Goal: Transaction & Acquisition: Purchase product/service

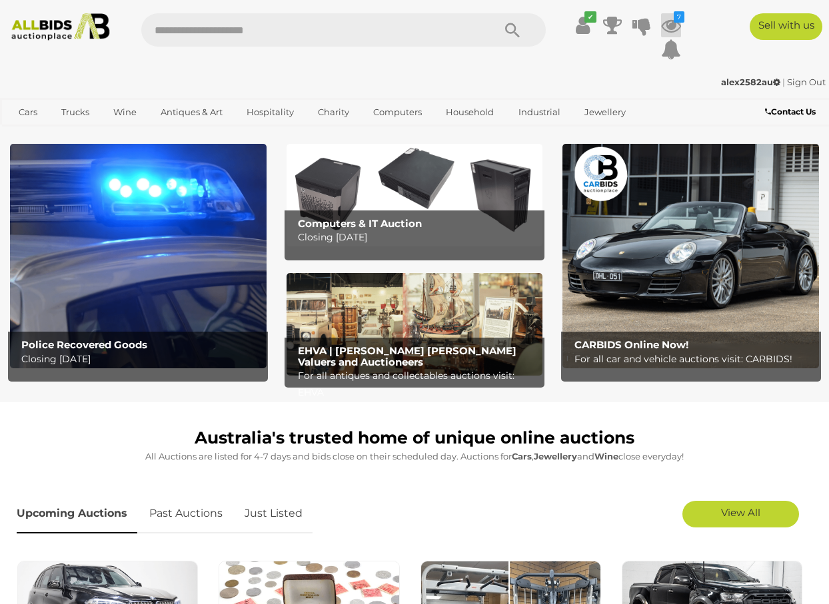
click at [674, 23] on icon at bounding box center [671, 25] width 20 height 24
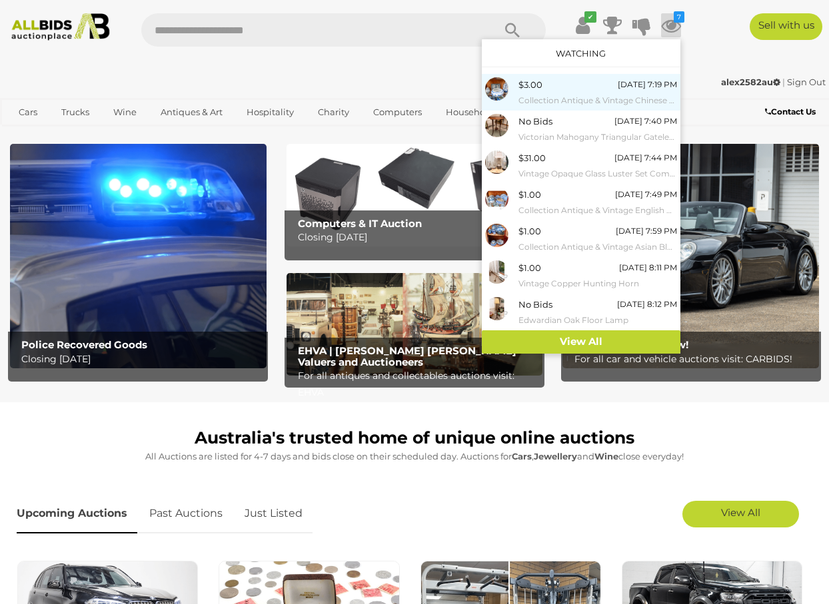
click at [516, 86] on div at bounding box center [501, 88] width 33 height 23
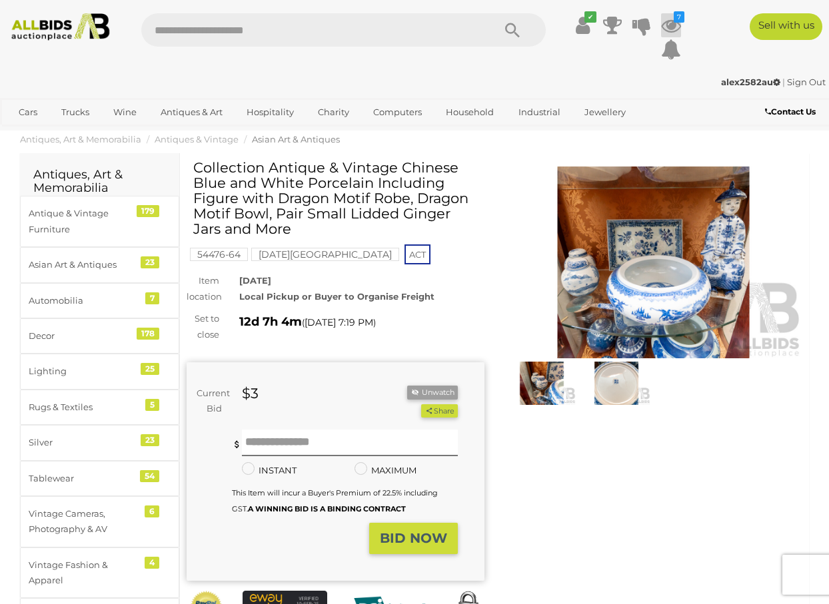
click at [671, 25] on icon at bounding box center [671, 25] width 20 height 24
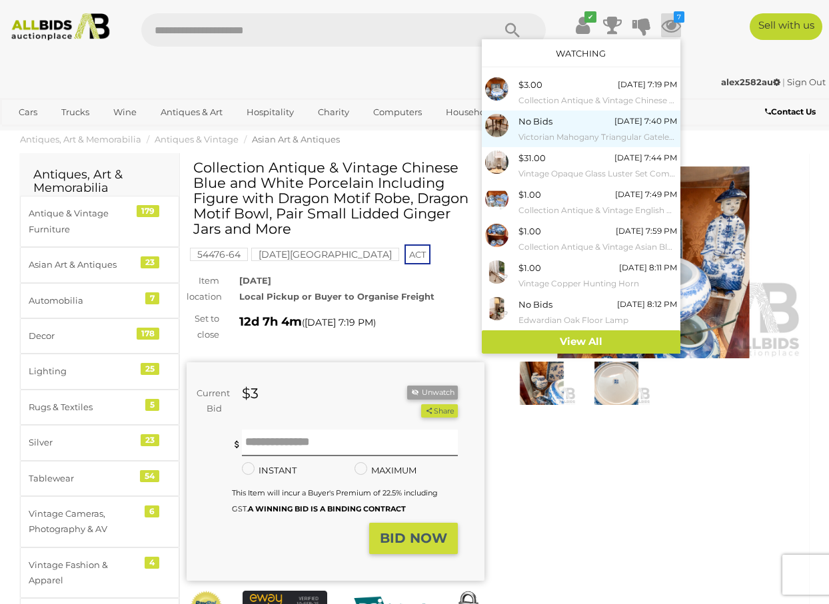
click at [533, 121] on span "No Bids" at bounding box center [535, 121] width 34 height 11
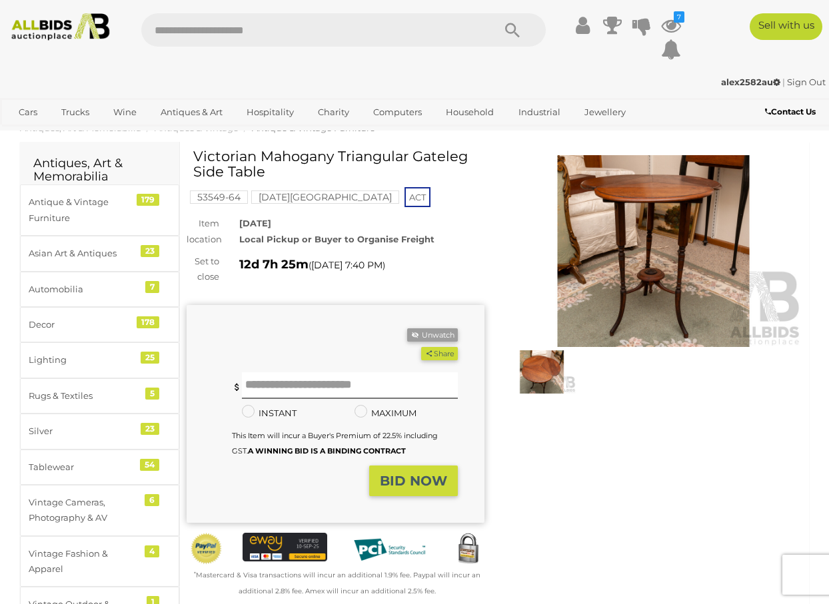
scroll to position [13, 0]
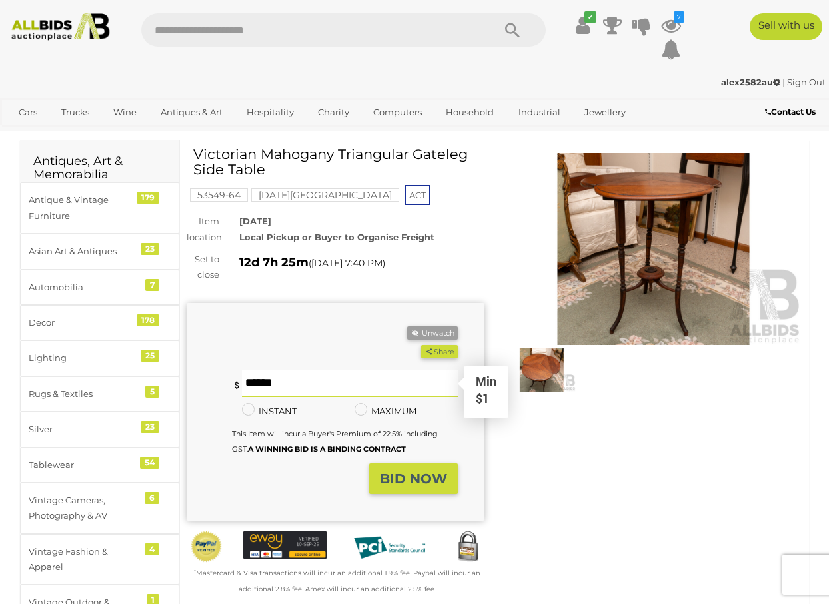
click at [314, 380] on input "text" at bounding box center [350, 383] width 216 height 27
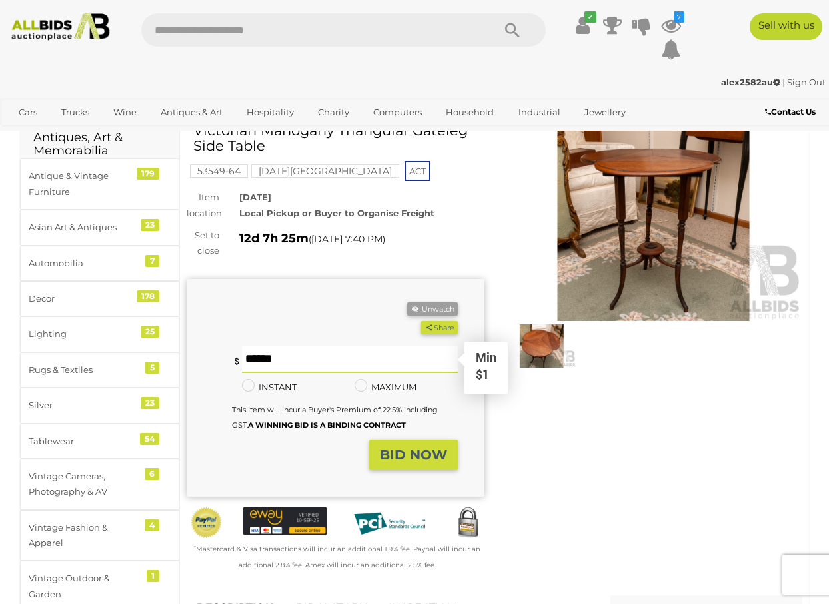
scroll to position [38, 0]
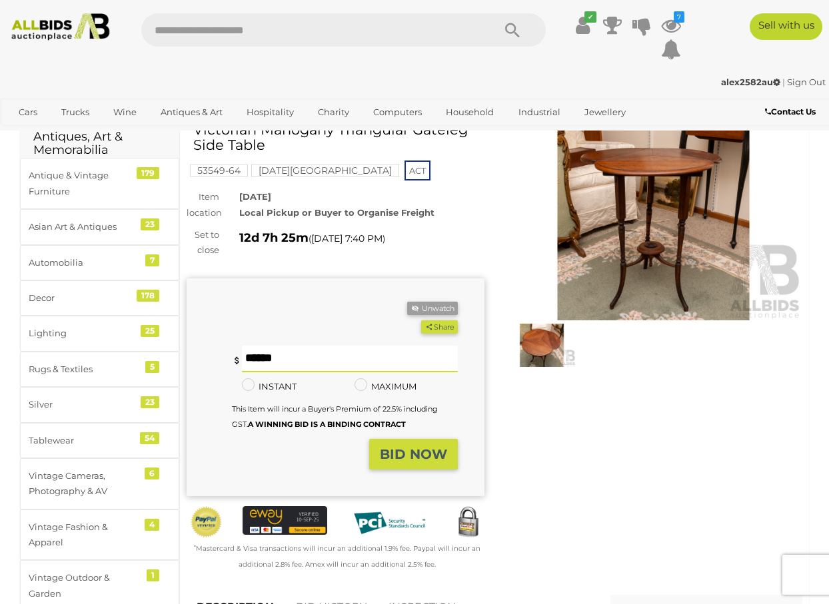
type input "**"
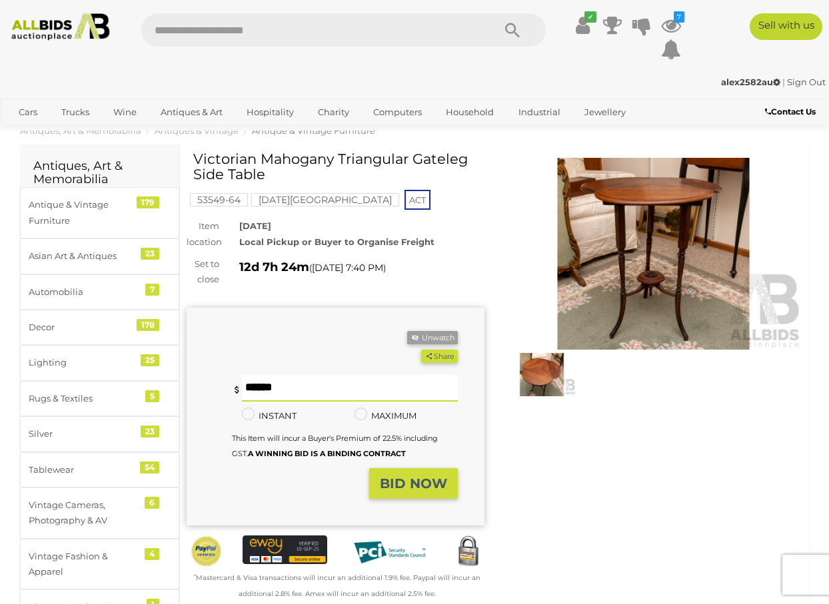
scroll to position [13, 0]
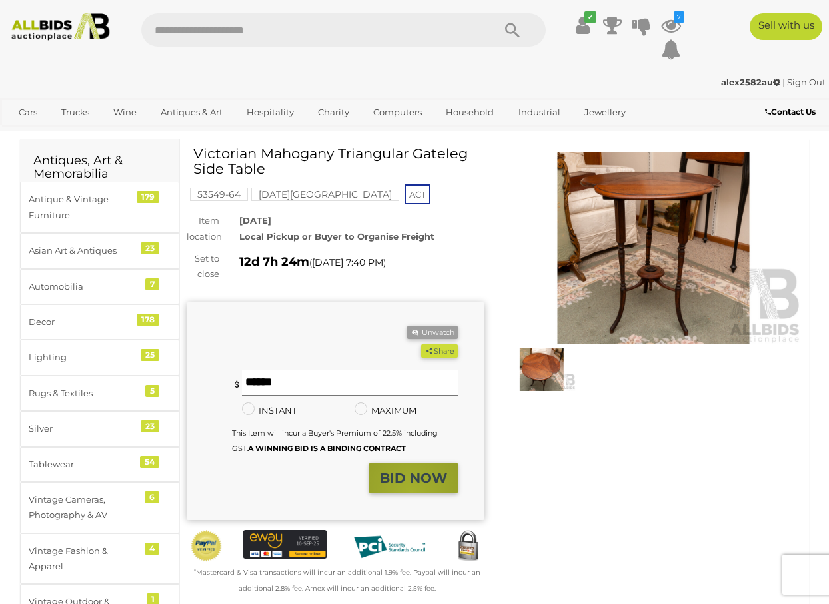
click at [411, 488] on button "BID NOW" at bounding box center [413, 478] width 89 height 31
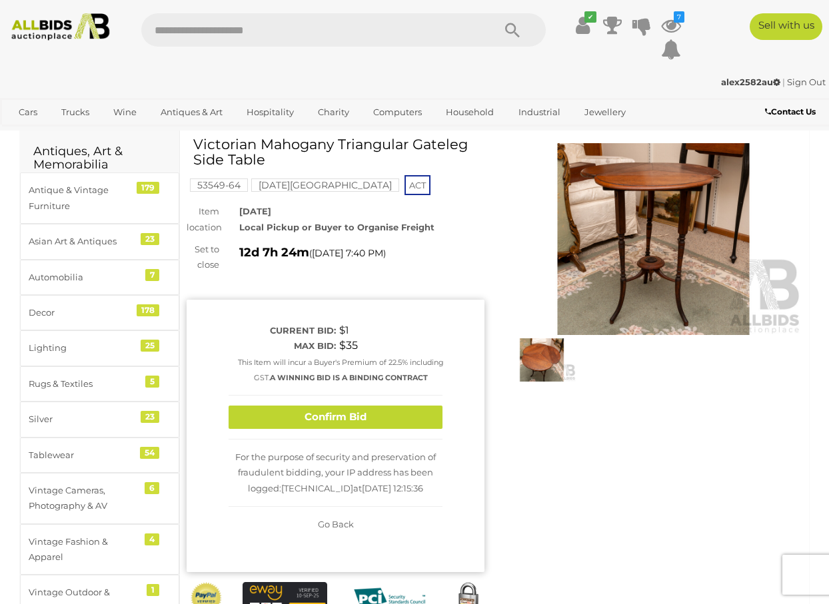
scroll to position [28, 1]
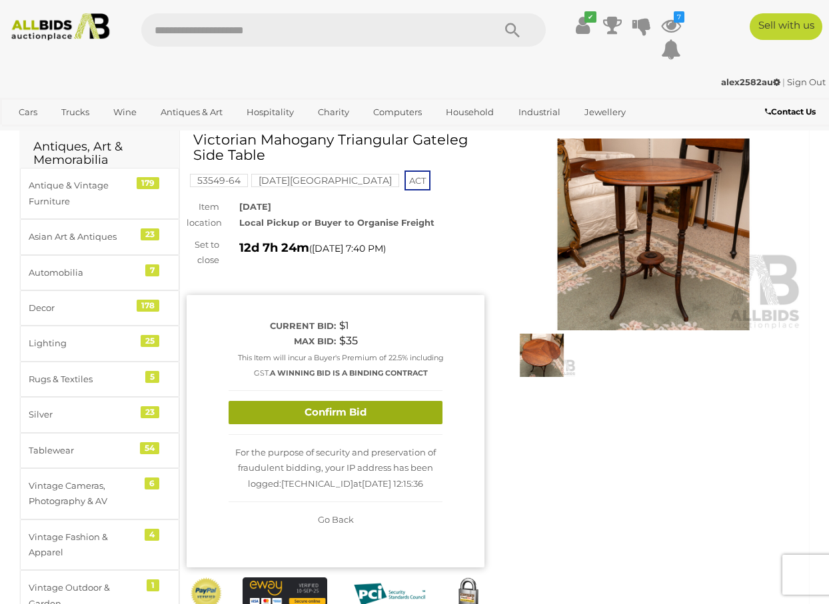
click at [333, 410] on button "Confirm Bid" at bounding box center [336, 412] width 214 height 23
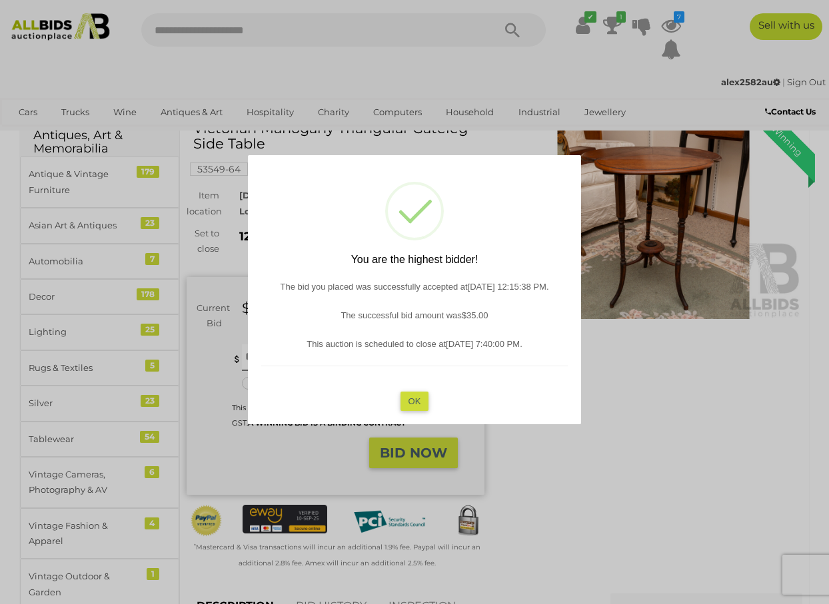
scroll to position [41, 0]
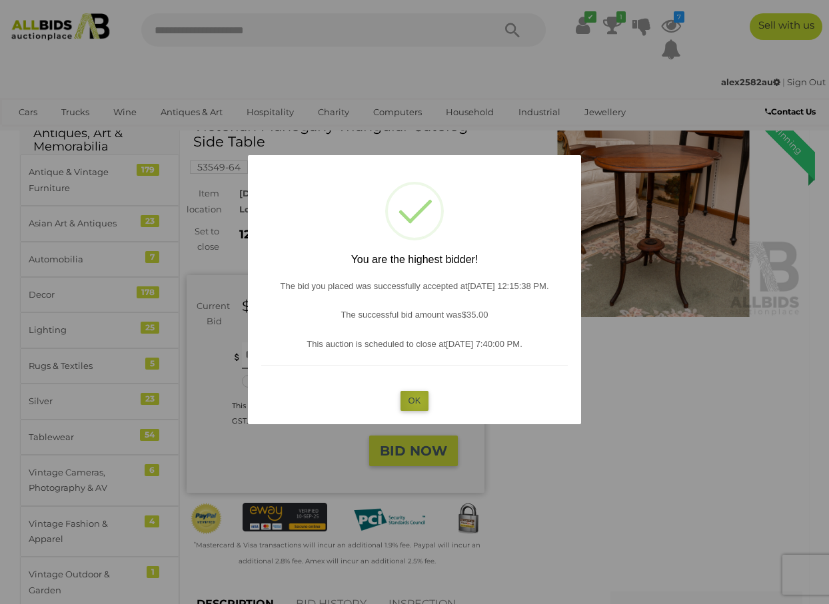
click at [418, 399] on button "OK" at bounding box center [414, 400] width 29 height 19
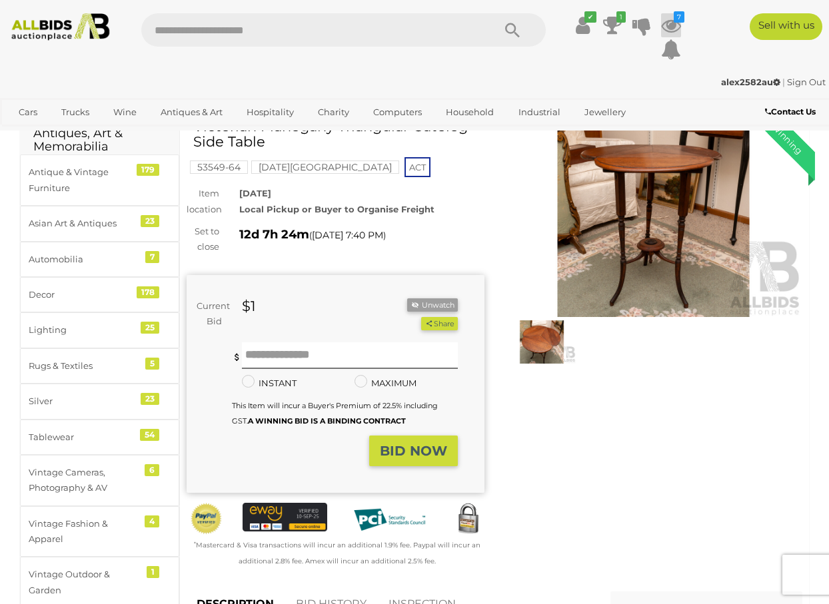
click at [677, 23] on icon at bounding box center [671, 25] width 20 height 24
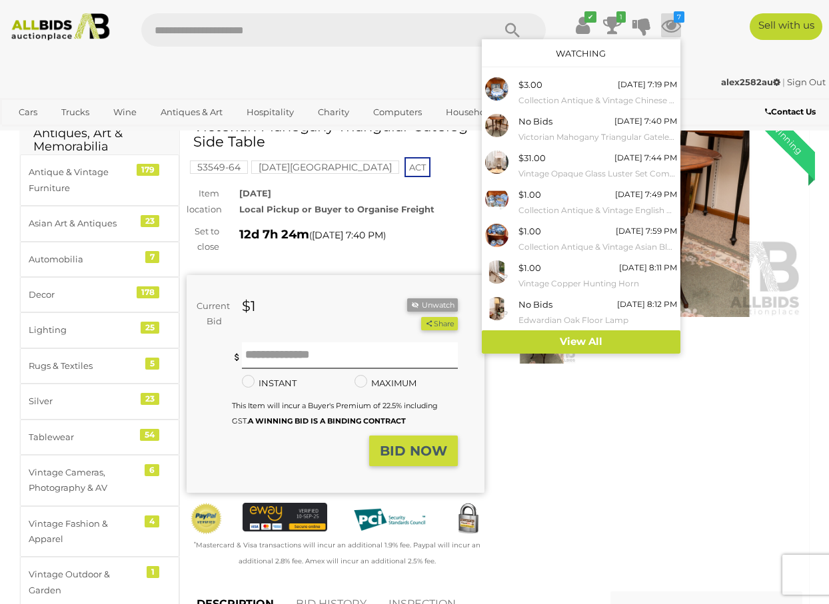
scroll to position [46, 0]
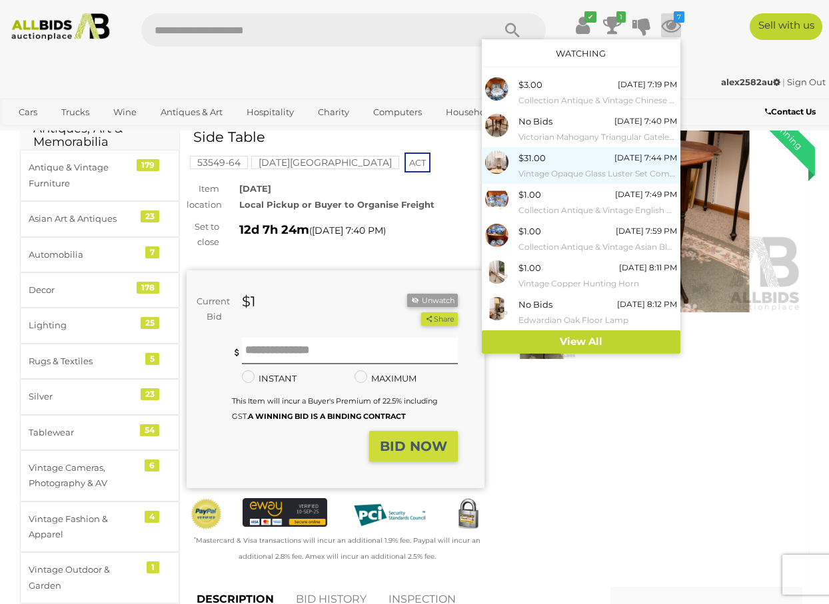
click at [568, 162] on div "$31.00 23/09/2025 7:44 PM Vintage Opaque Glass Luster Set Comprising Table Lamp…" at bounding box center [597, 166] width 159 height 30
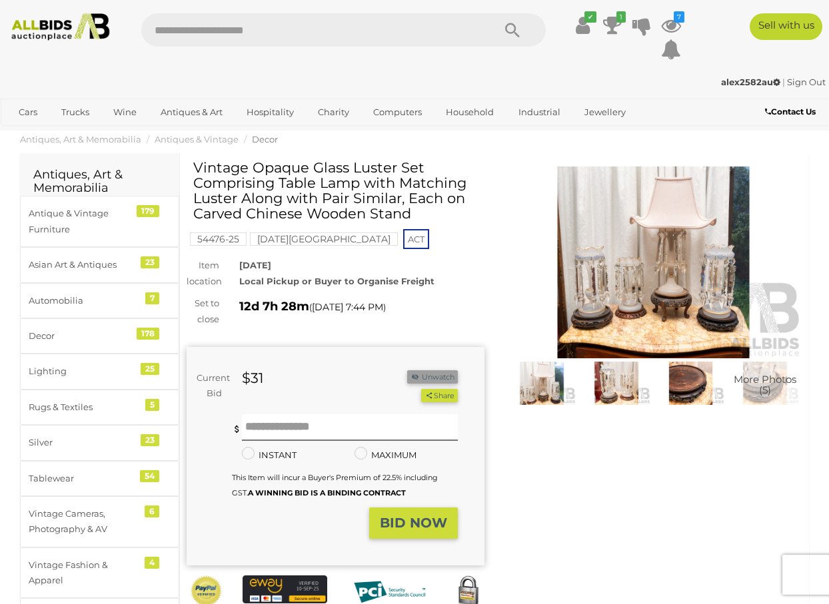
click at [428, 372] on button "Unwatch" at bounding box center [432, 377] width 51 height 14
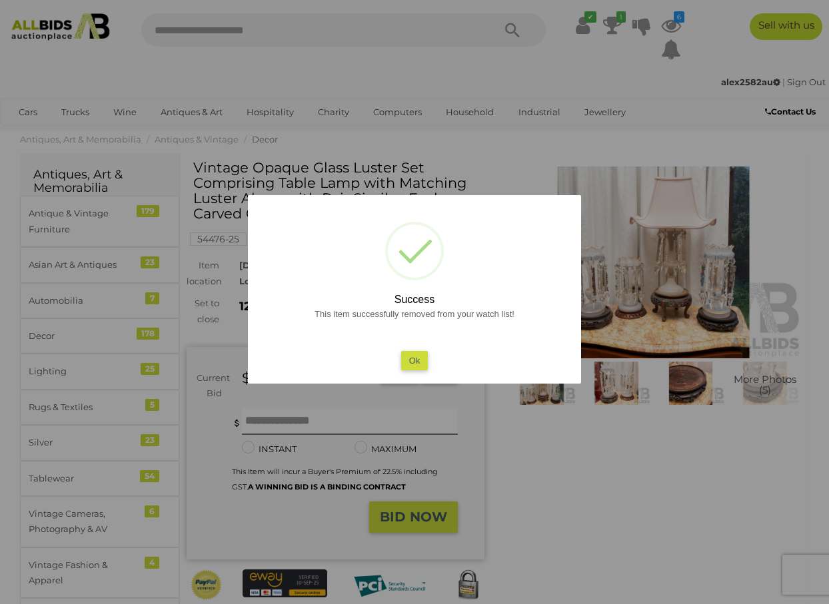
click at [667, 27] on div at bounding box center [414, 302] width 829 height 604
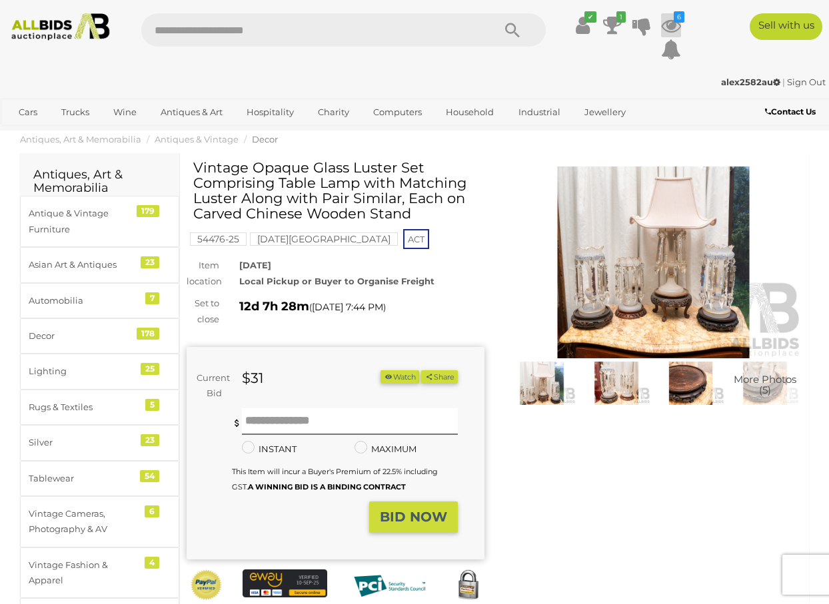
click at [671, 26] on icon at bounding box center [671, 25] width 20 height 24
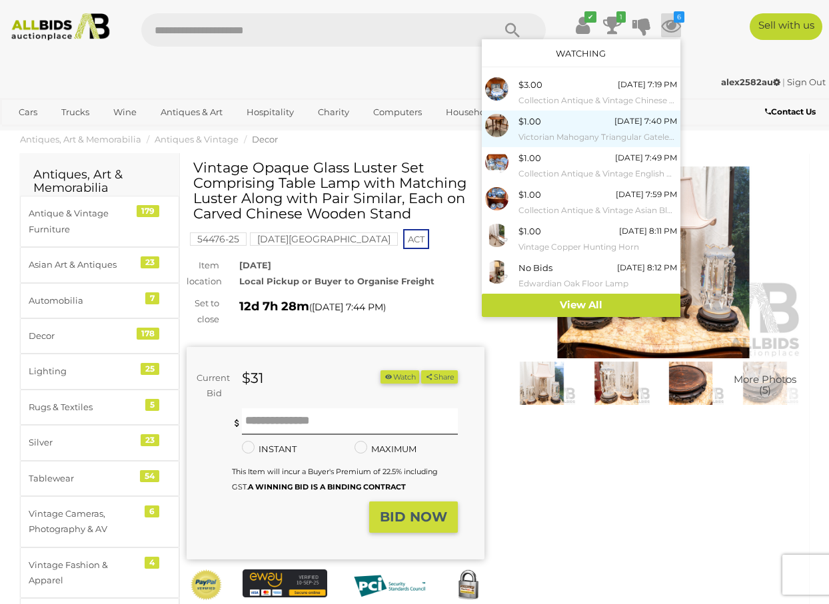
click at [546, 122] on div "$1.00 23/09/2025 7:40 PM Victorian Mahogany Triangular Gateleg Side Table" at bounding box center [597, 129] width 159 height 30
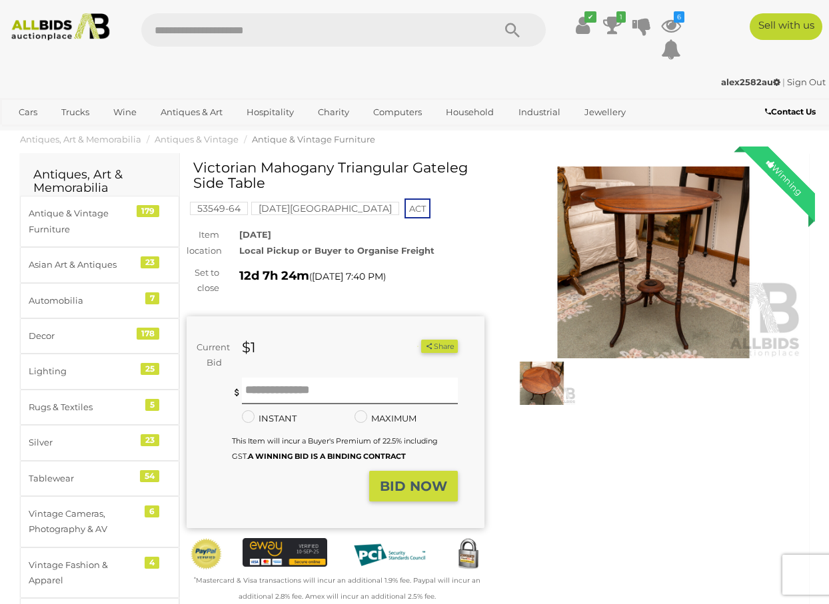
scroll to position [7, 0]
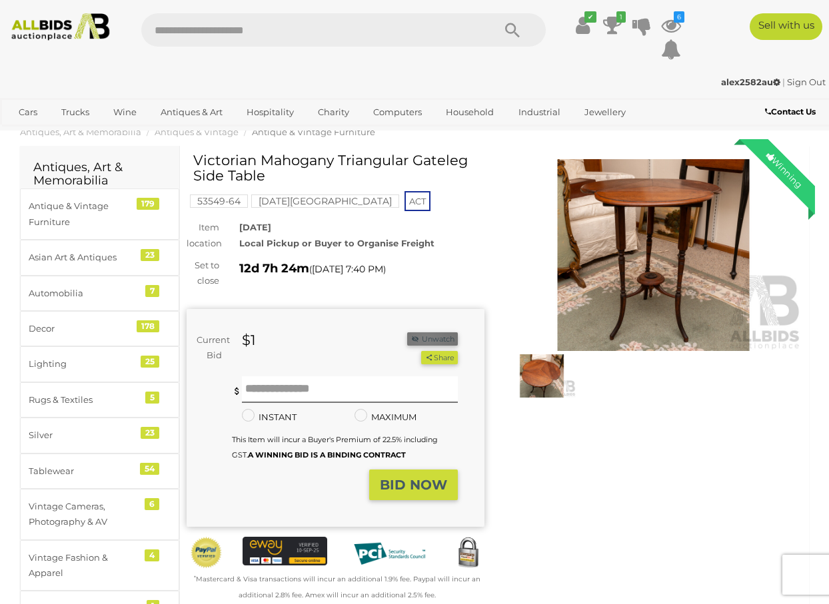
click at [426, 336] on button "Unwatch" at bounding box center [432, 339] width 51 height 14
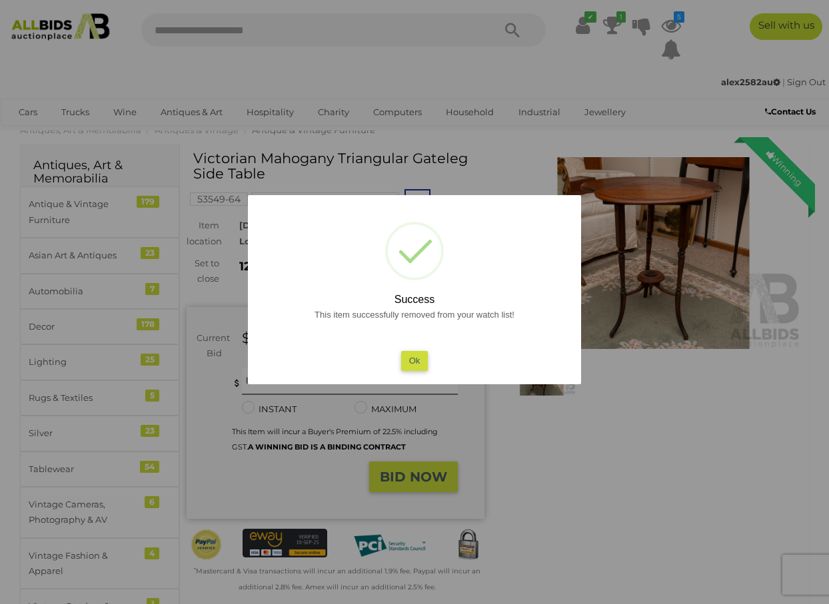
scroll to position [8, 0]
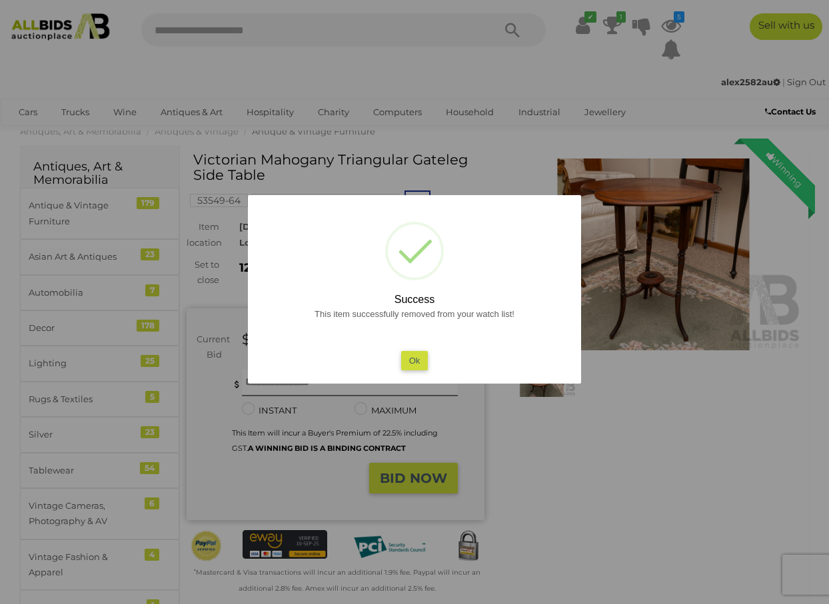
click at [674, 19] on div at bounding box center [414, 302] width 829 height 604
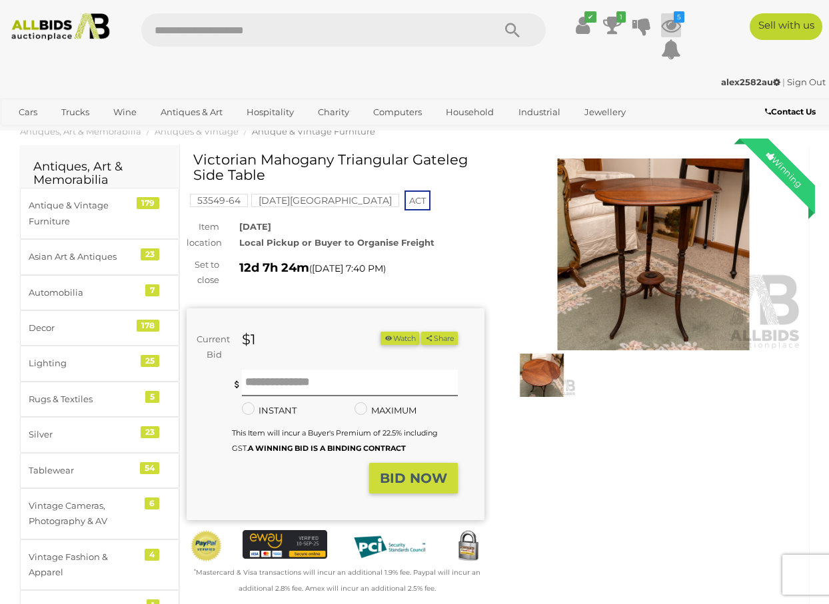
click at [674, 21] on icon "5" at bounding box center [679, 16] width 11 height 11
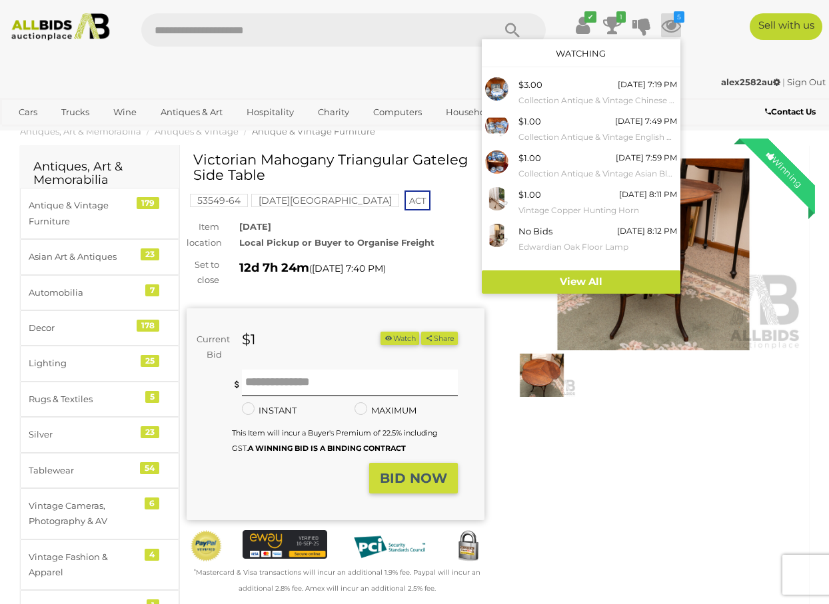
scroll to position [11, 0]
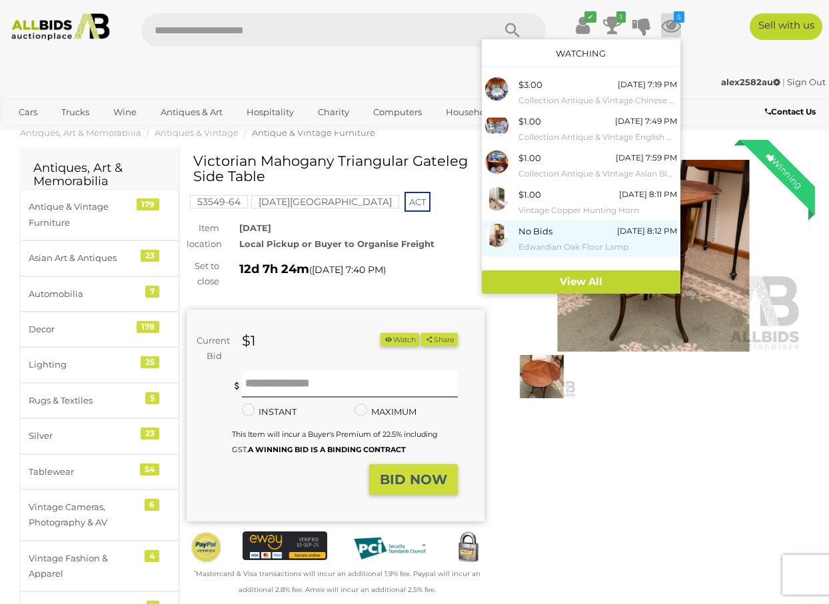
click at [544, 229] on span "No Bids" at bounding box center [535, 231] width 34 height 11
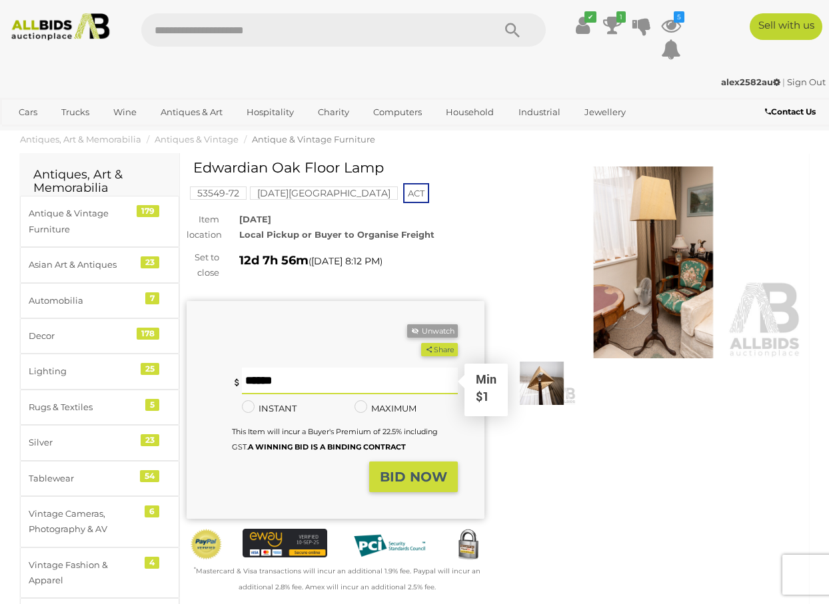
click at [269, 380] on input "text" at bounding box center [350, 381] width 216 height 27
type input "**"
click at [400, 473] on strong "BID NOW" at bounding box center [413, 477] width 67 height 16
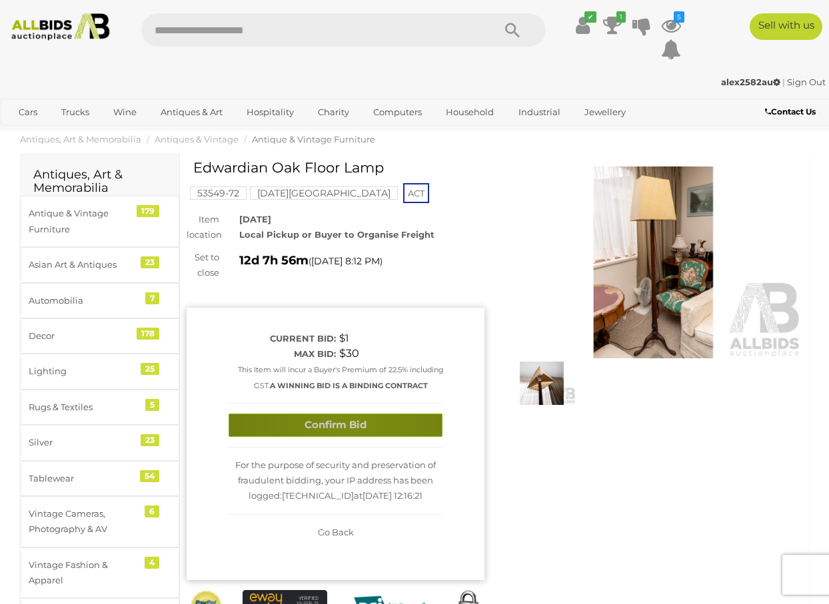
click at [350, 420] on button "Confirm Bid" at bounding box center [336, 425] width 214 height 23
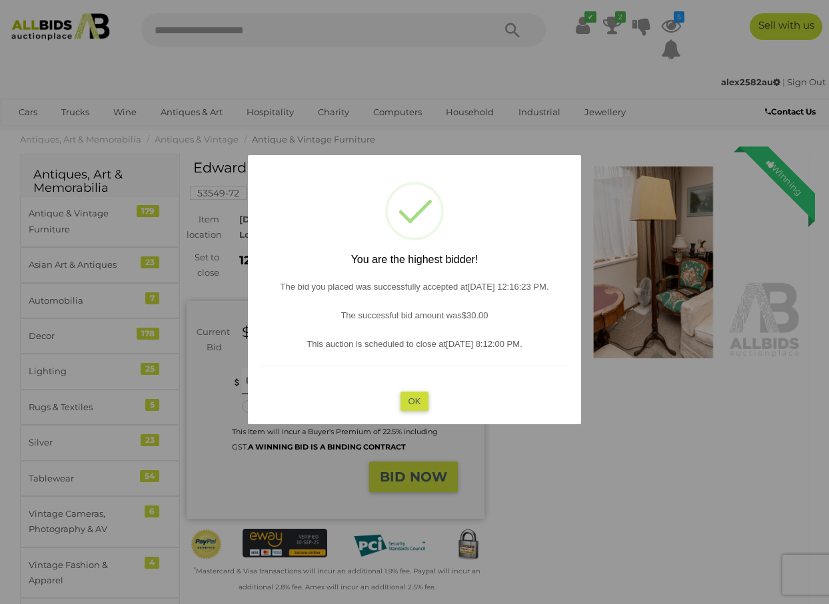
click at [670, 24] on div at bounding box center [414, 302] width 829 height 604
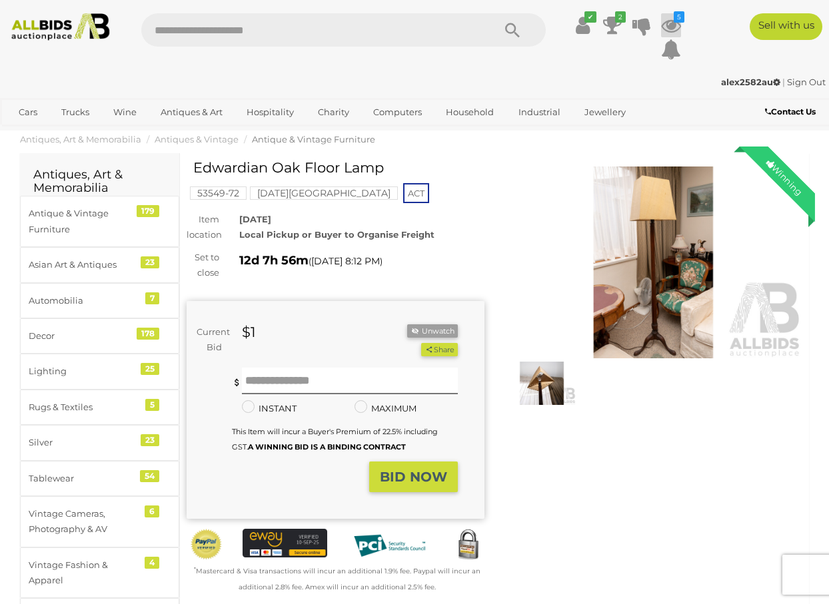
click at [674, 24] on icon at bounding box center [671, 25] width 20 height 24
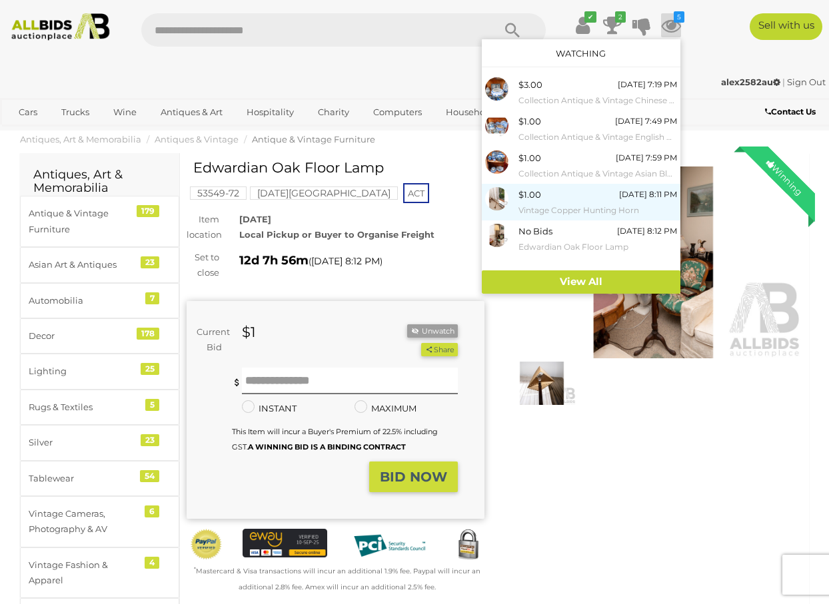
click at [537, 193] on span "$1.00" at bounding box center [529, 194] width 23 height 11
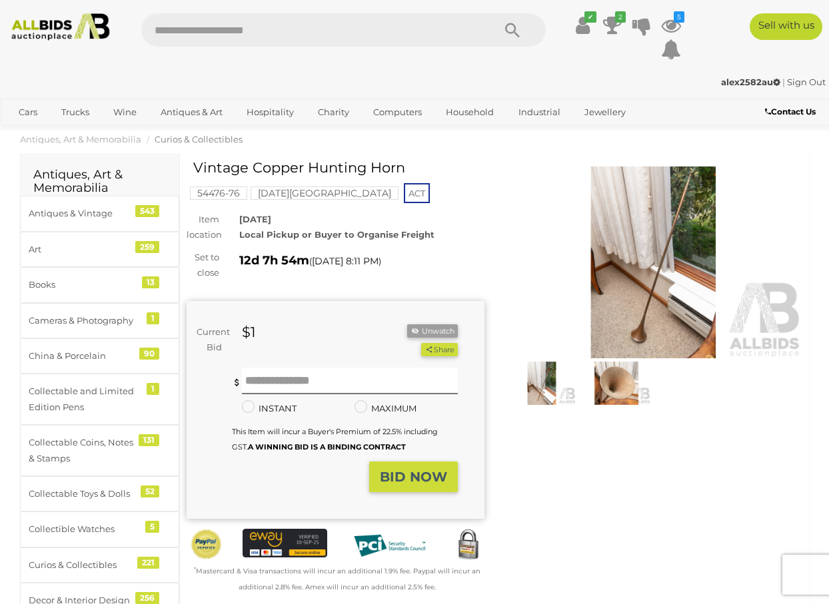
click at [648, 275] on img at bounding box center [653, 263] width 298 height 192
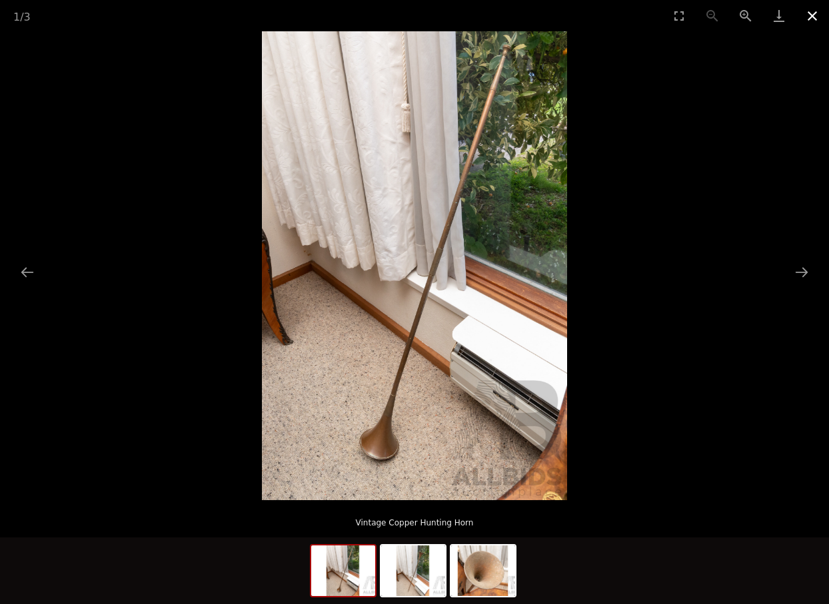
click at [817, 14] on button "Close gallery" at bounding box center [812, 15] width 33 height 31
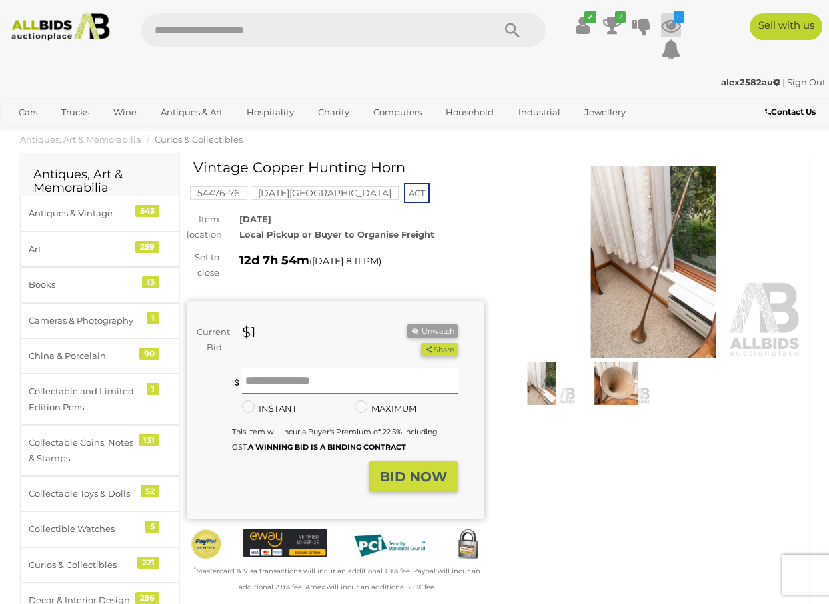
click at [672, 27] on icon at bounding box center [671, 25] width 20 height 24
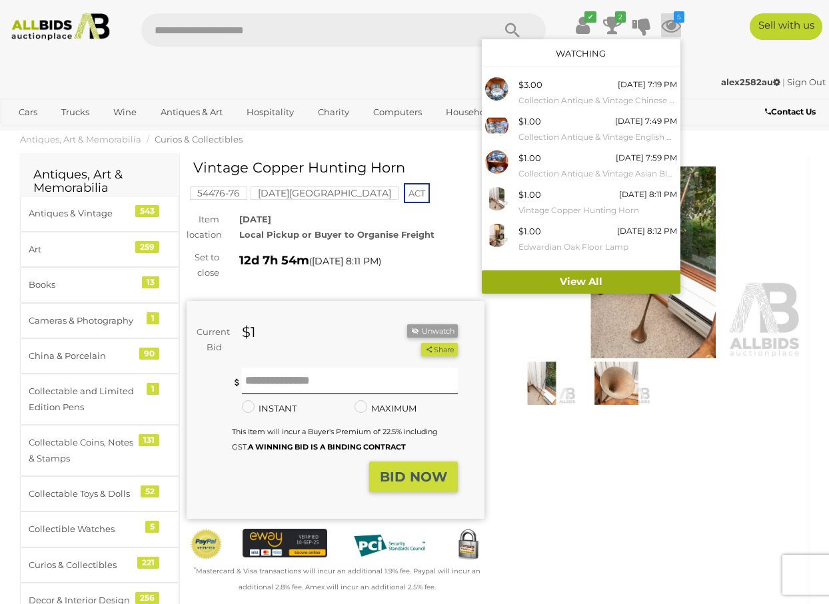
click at [559, 279] on link "View All" at bounding box center [581, 282] width 199 height 23
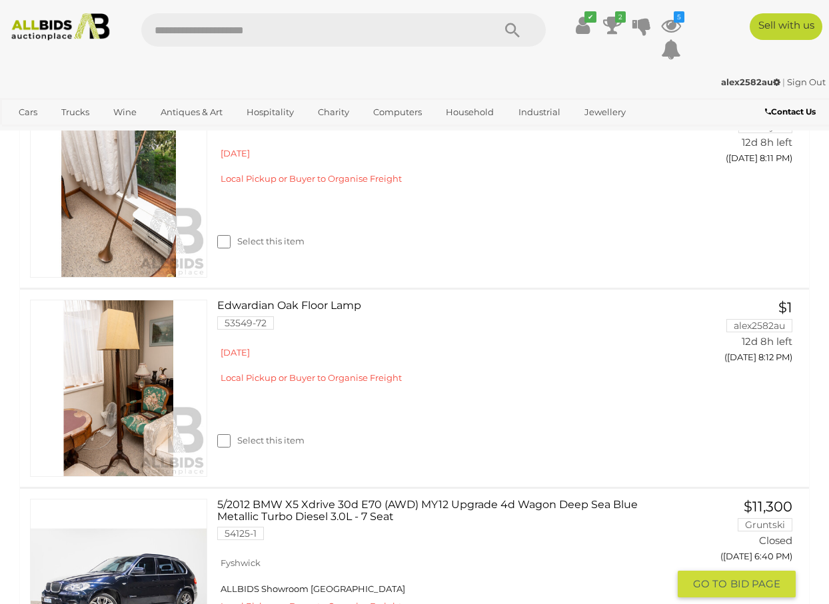
scroll to position [902, 0]
click at [269, 506] on link "5/2012 BMW X5 Xdrive 30d E70 (AWD) MY12 Upgrade 4d Wagon Deep Sea Blue Metallic…" at bounding box center [447, 523] width 440 height 51
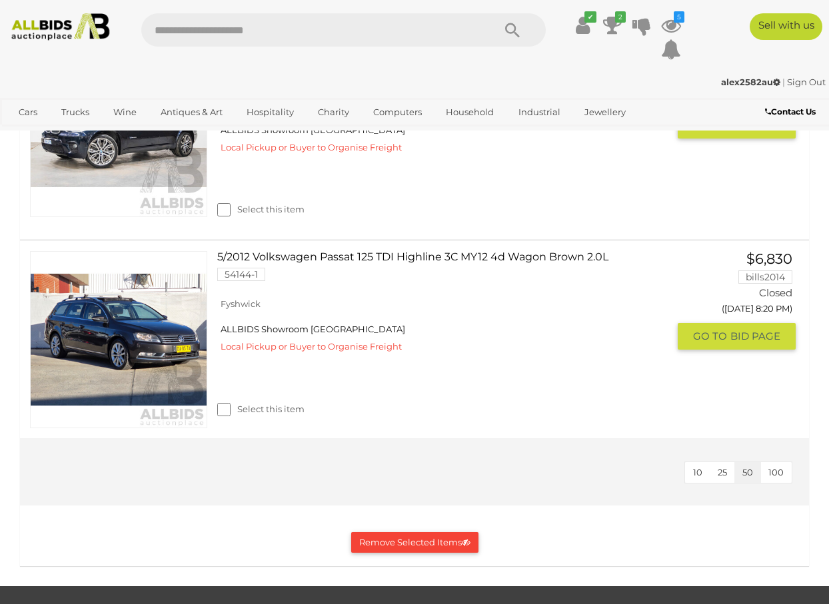
scroll to position [1367, 0]
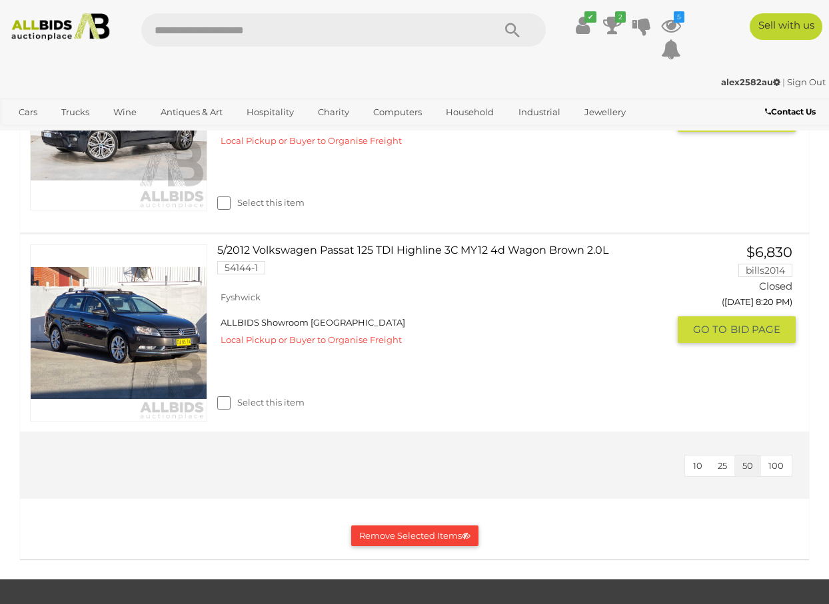
click at [294, 246] on link "5/2012 Volkswagen Passat 125 TDI Highline 3C MY12 4d Wagon Brown 2.0L 54144-1" at bounding box center [447, 265] width 440 height 40
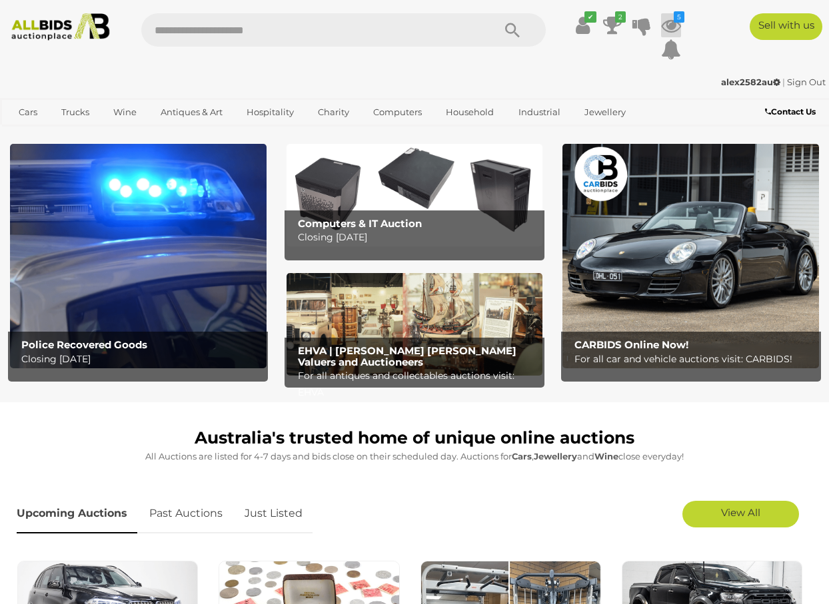
click at [667, 29] on icon at bounding box center [671, 25] width 20 height 24
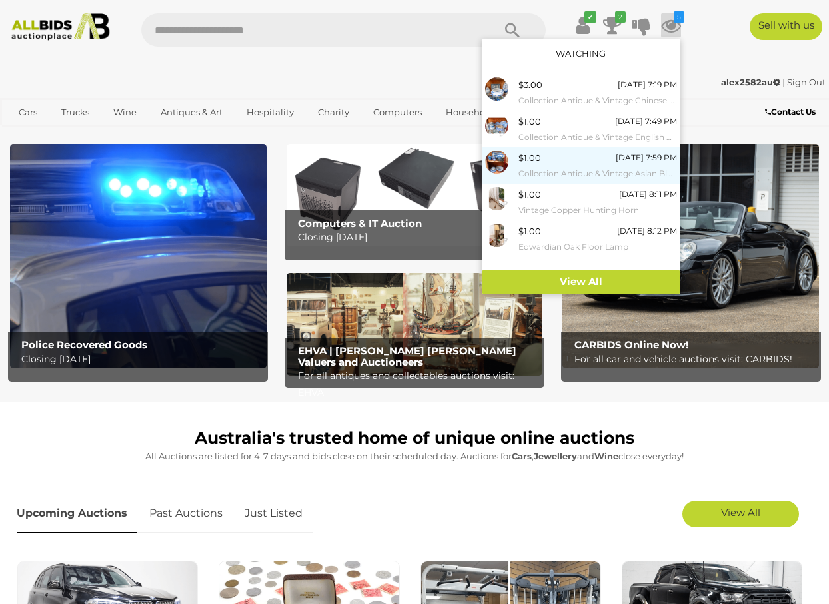
click at [541, 163] on div "$1.00 23/09/2025 7:59 PM Collection Antique & Vintage Asian Blue and White Porc…" at bounding box center [597, 166] width 159 height 30
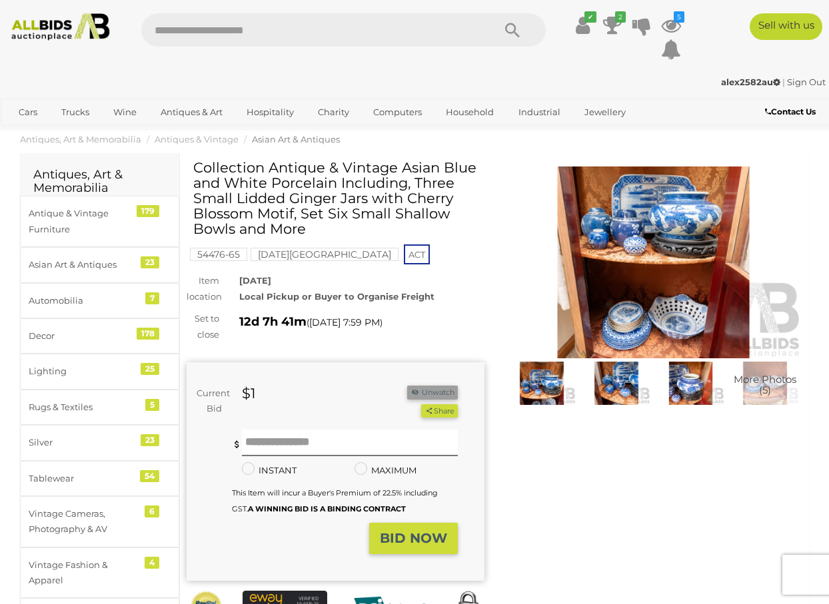
click at [431, 389] on button "Unwatch" at bounding box center [432, 393] width 51 height 14
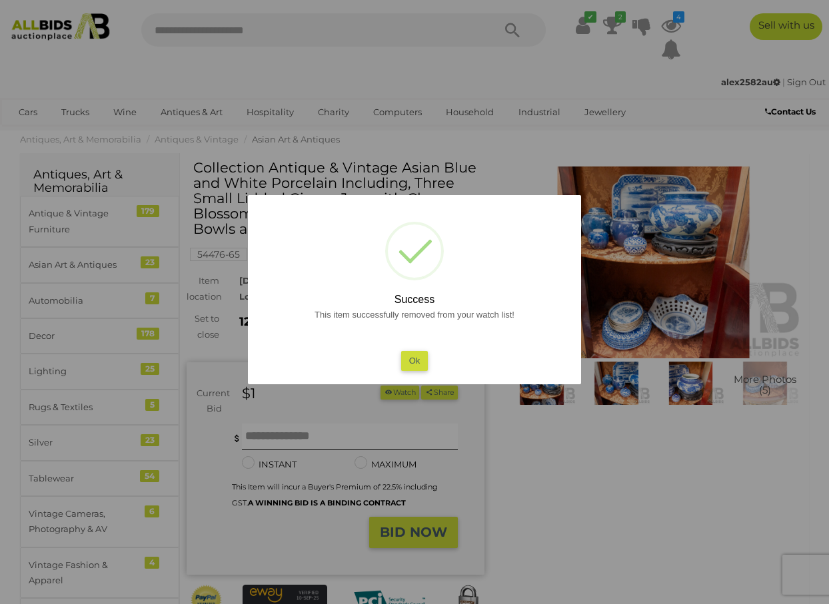
click at [668, 19] on div at bounding box center [414, 302] width 829 height 604
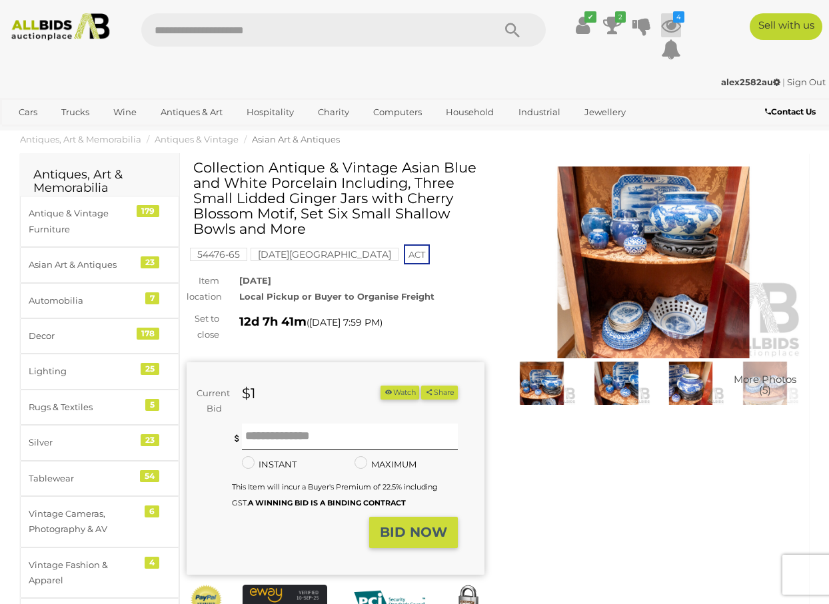
click at [672, 26] on icon at bounding box center [671, 25] width 20 height 24
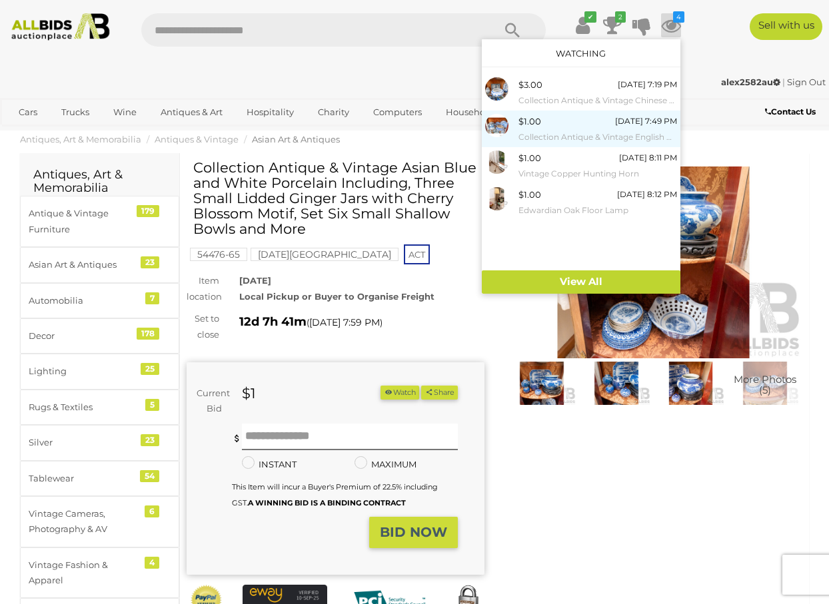
click at [535, 122] on span "$1.00" at bounding box center [529, 121] width 23 height 11
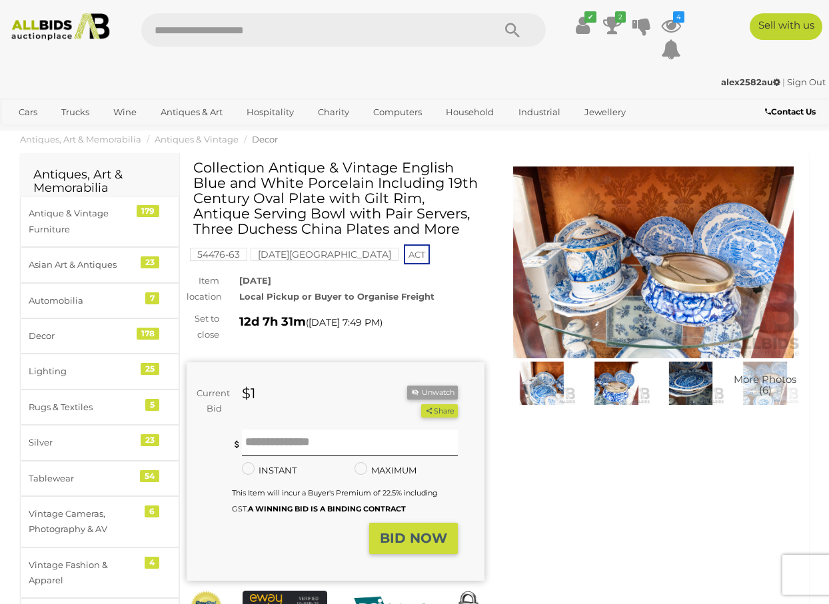
click at [587, 270] on img at bounding box center [653, 263] width 298 height 192
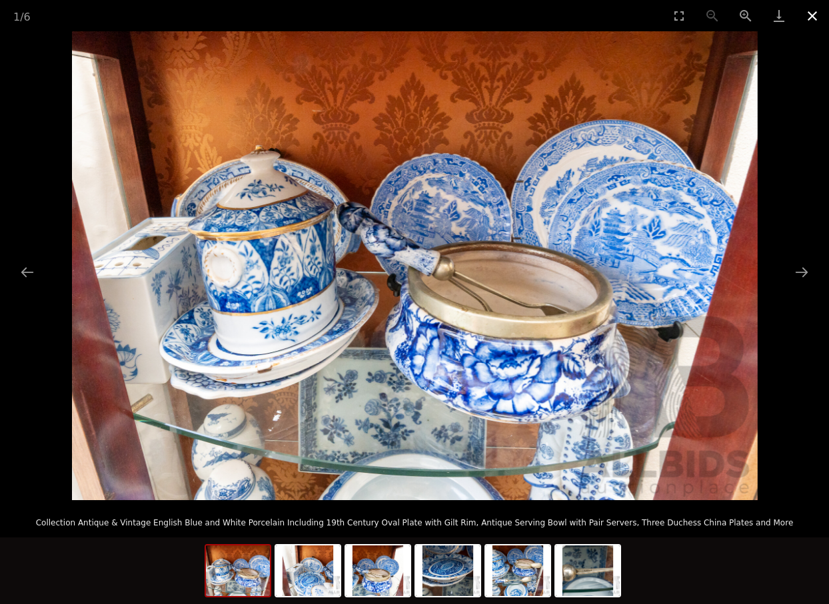
click at [816, 15] on button "Close gallery" at bounding box center [812, 15] width 33 height 31
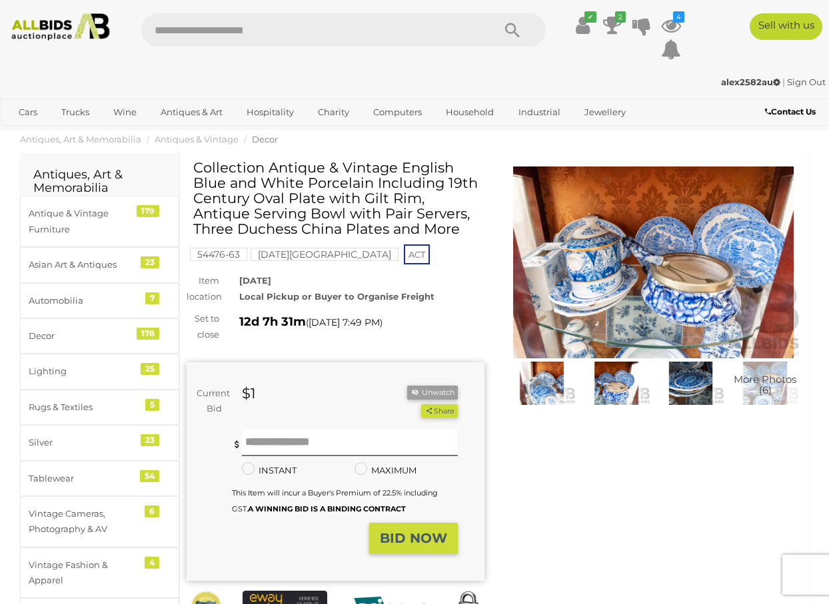
scroll to position [4, 0]
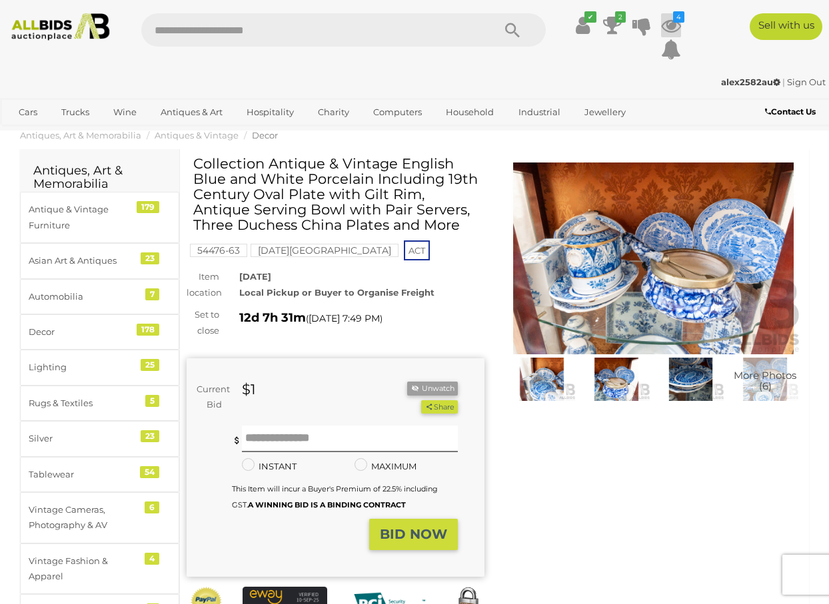
click at [666, 29] on icon at bounding box center [671, 25] width 20 height 24
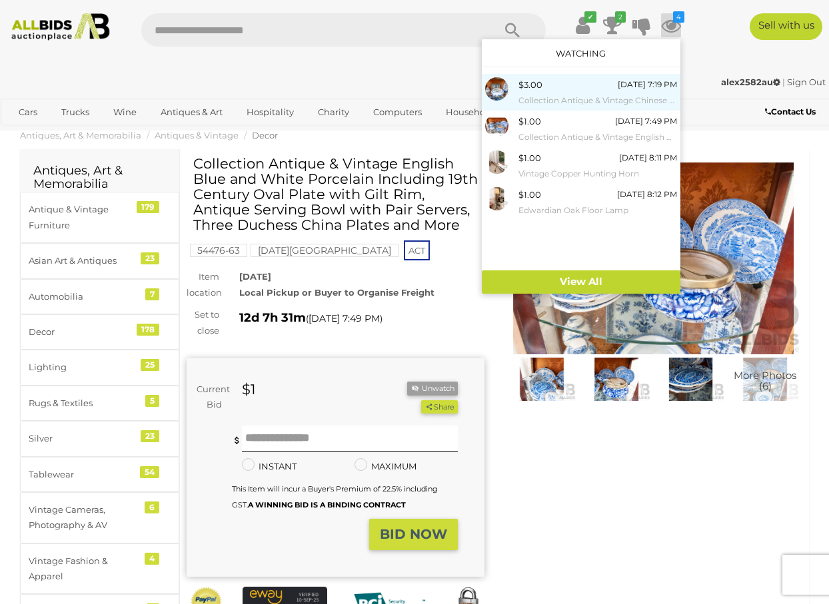
click at [547, 89] on div "$3.00 23/09/2025 7:19 PM Collection Antique & Vintage Chinese Blue and White Po…" at bounding box center [597, 92] width 159 height 30
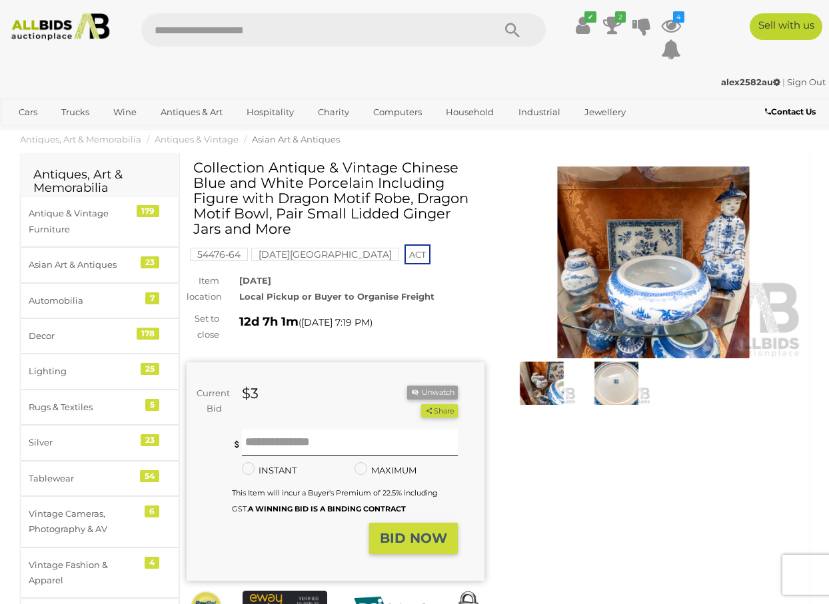
click at [660, 276] on img at bounding box center [653, 263] width 298 height 192
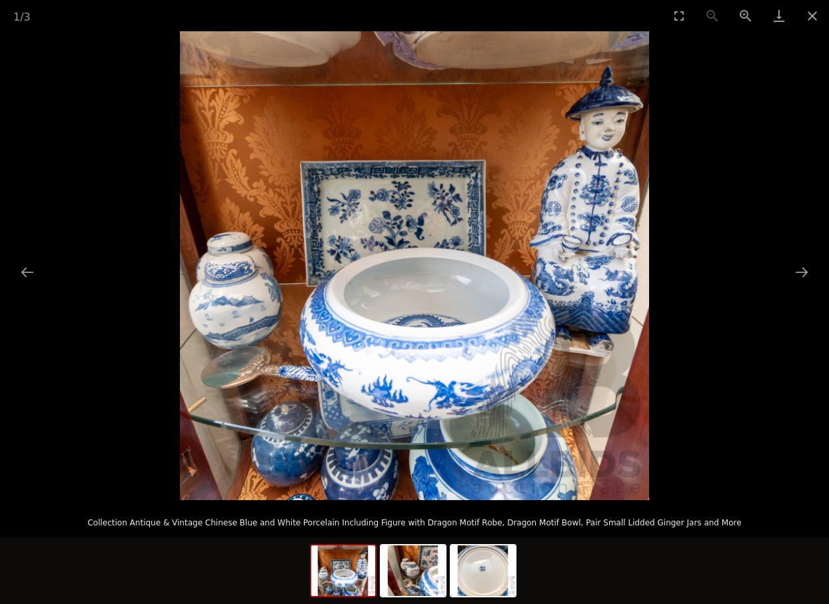
click at [421, 328] on img at bounding box center [414, 265] width 469 height 469
click at [812, 13] on button "Close gallery" at bounding box center [812, 15] width 33 height 31
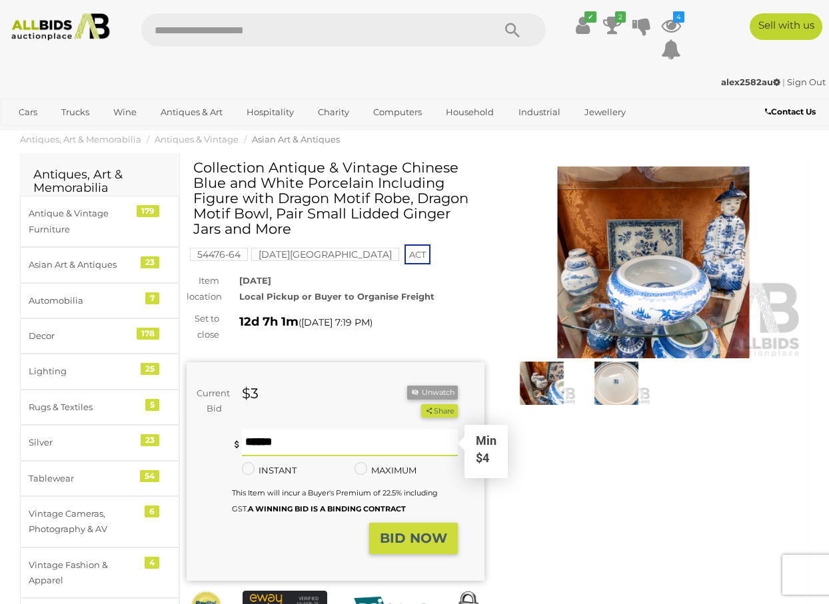
click at [291, 442] on input "text" at bounding box center [350, 443] width 216 height 27
type input "**"
click at [394, 534] on strong "BID NOW" at bounding box center [413, 538] width 67 height 16
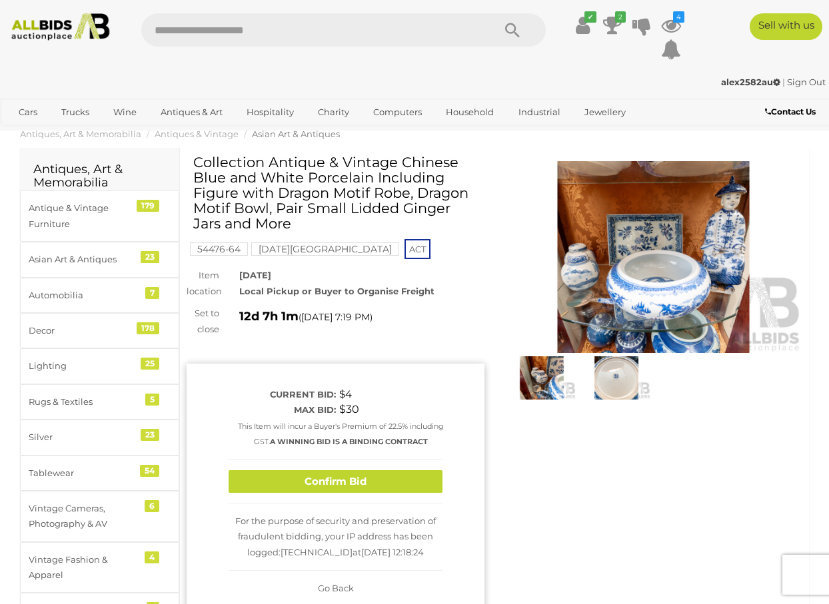
scroll to position [7, 0]
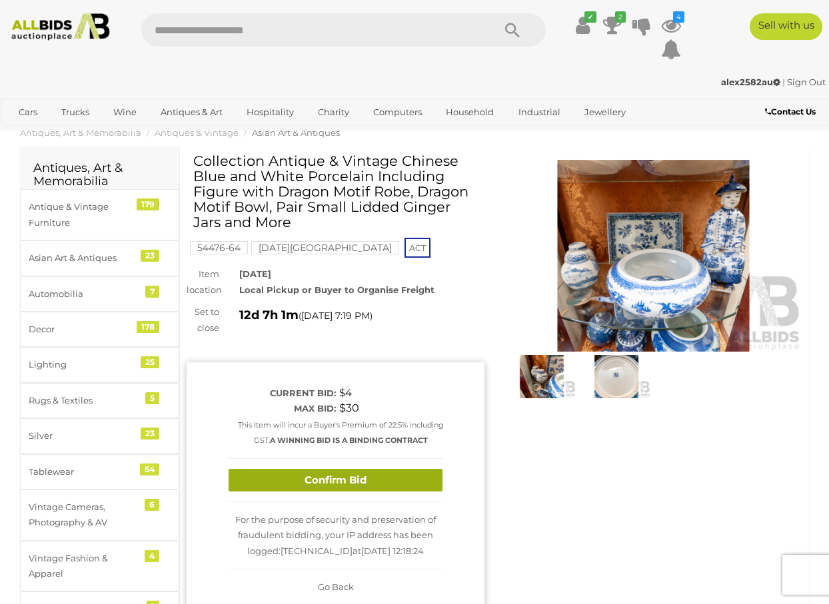
click at [326, 476] on button "Confirm Bid" at bounding box center [336, 480] width 214 height 23
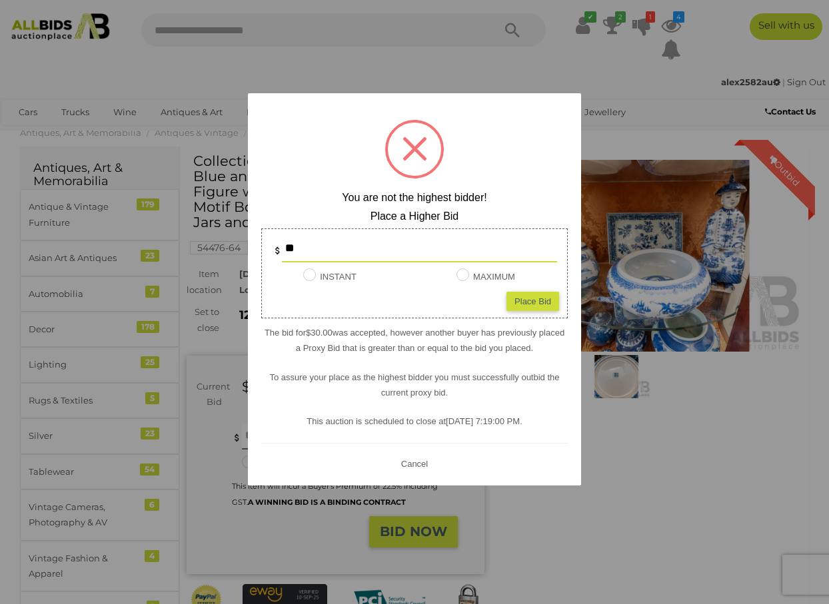
click at [607, 450] on div at bounding box center [414, 302] width 829 height 604
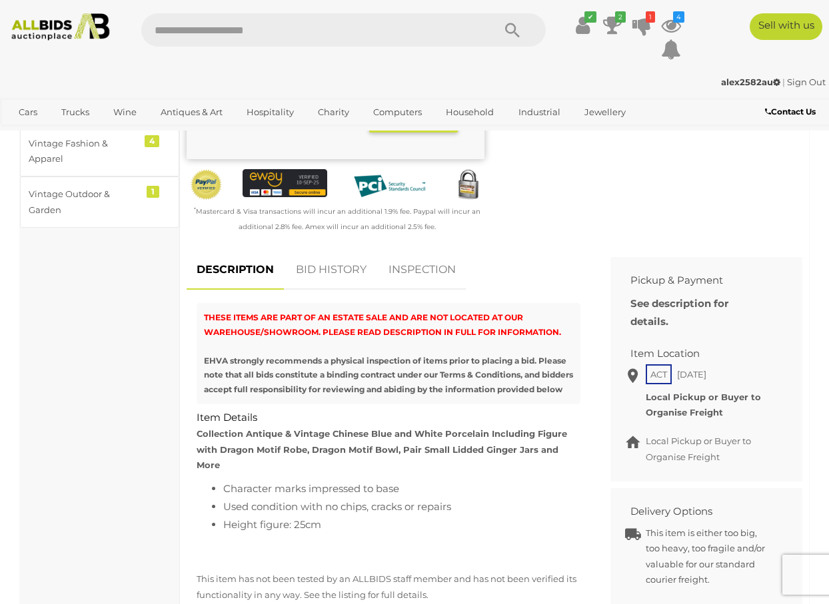
click at [314, 265] on link "BID HISTORY" at bounding box center [331, 270] width 91 height 39
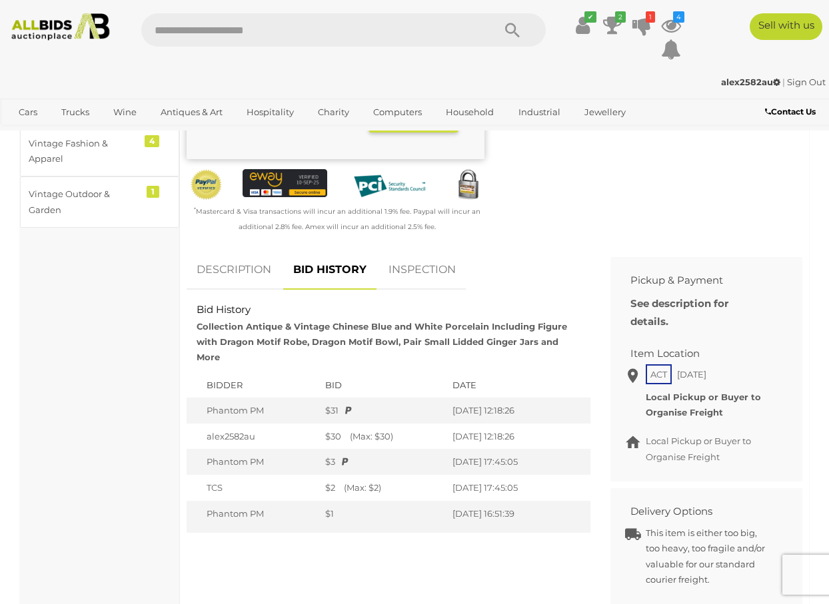
scroll to position [425, 0]
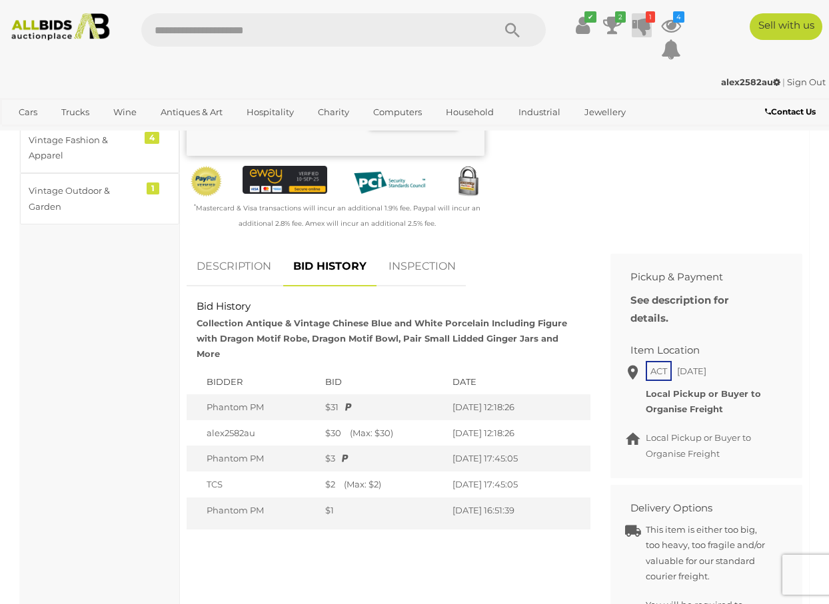
click at [645, 27] on icon at bounding box center [641, 25] width 19 height 24
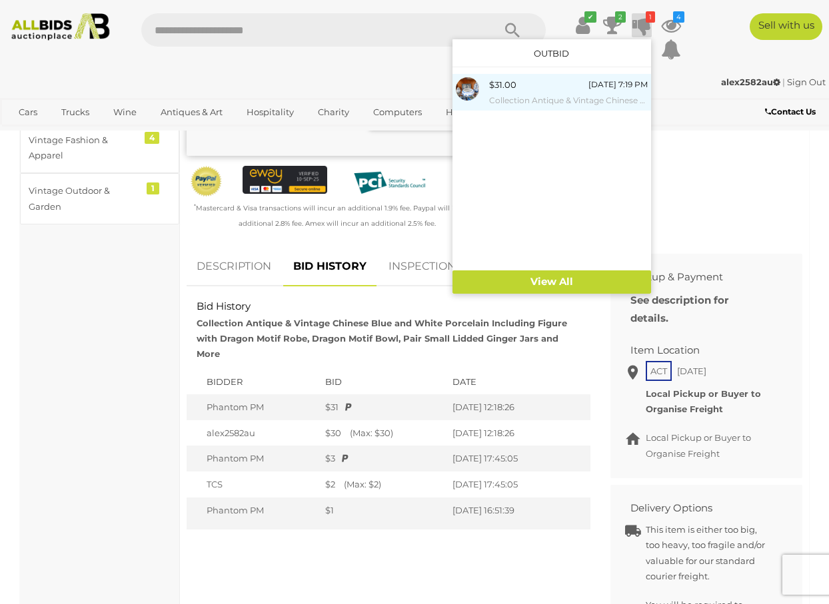
click at [512, 83] on div "$31.00" at bounding box center [502, 84] width 27 height 15
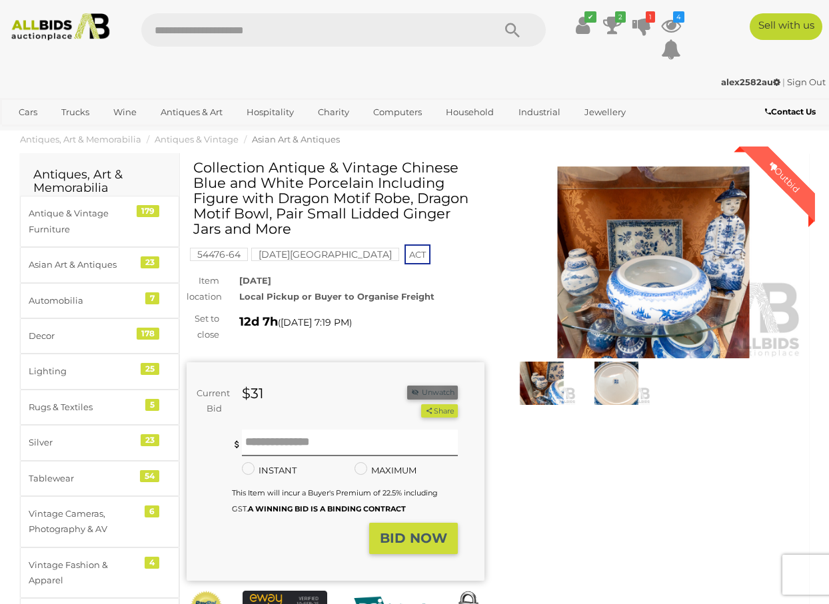
click at [436, 386] on button "Unwatch" at bounding box center [432, 393] width 51 height 14
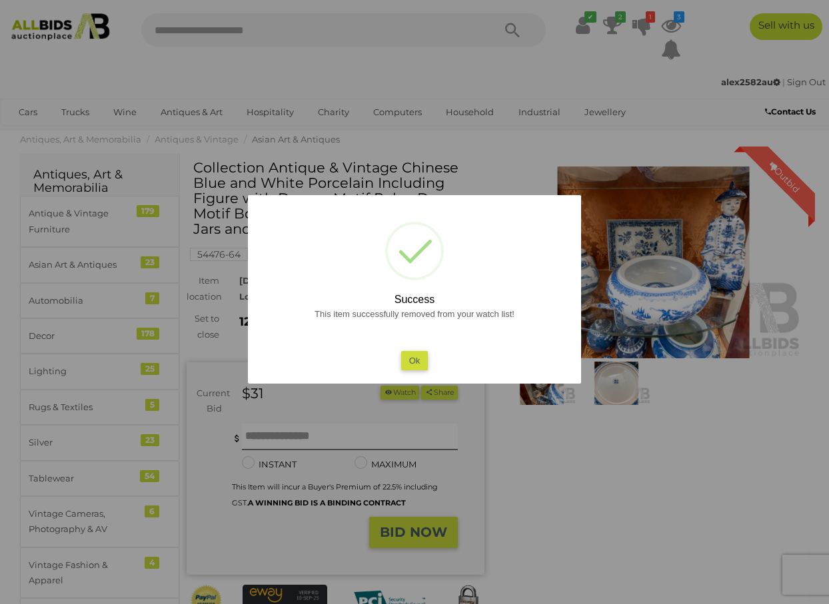
click at [676, 25] on div at bounding box center [414, 302] width 829 height 604
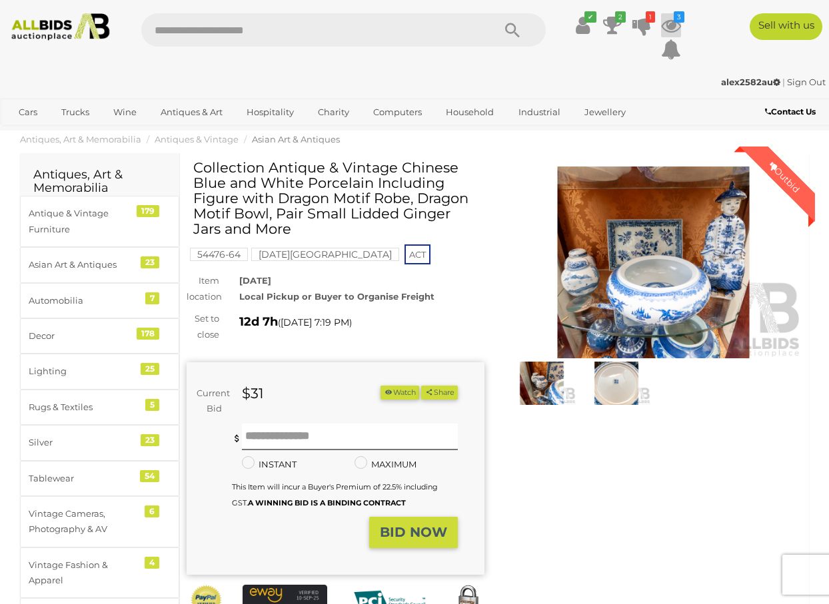
click at [675, 27] on icon at bounding box center [671, 25] width 20 height 24
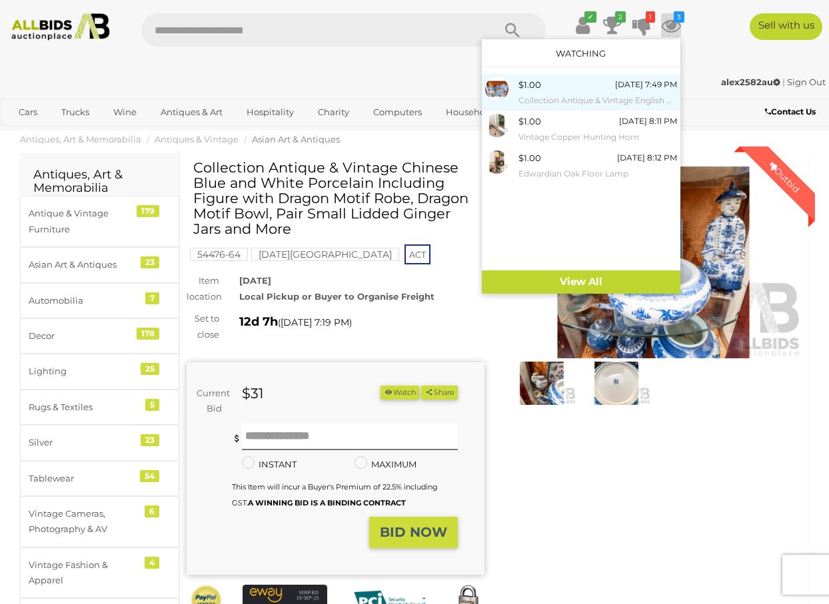
click at [530, 87] on span "$1.00" at bounding box center [529, 84] width 23 height 11
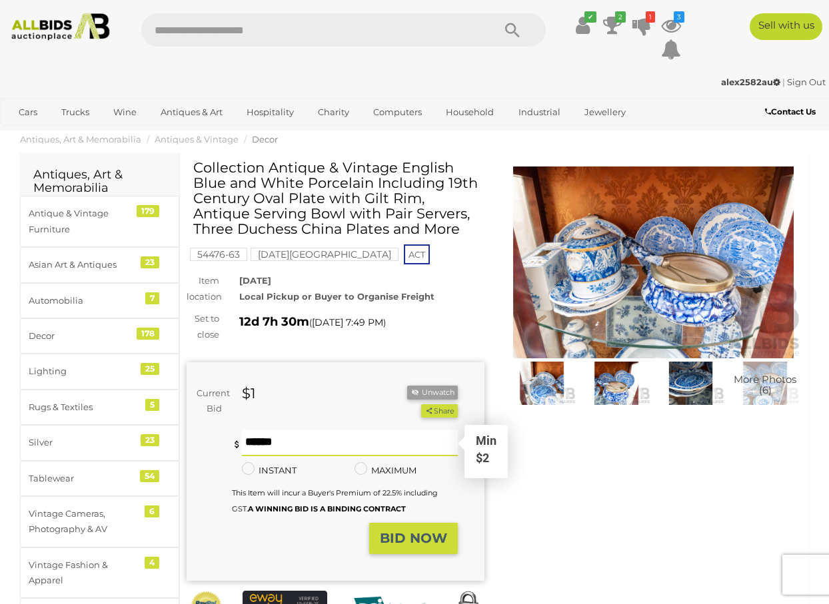
click at [369, 439] on input "text" at bounding box center [350, 443] width 216 height 27
type input "**"
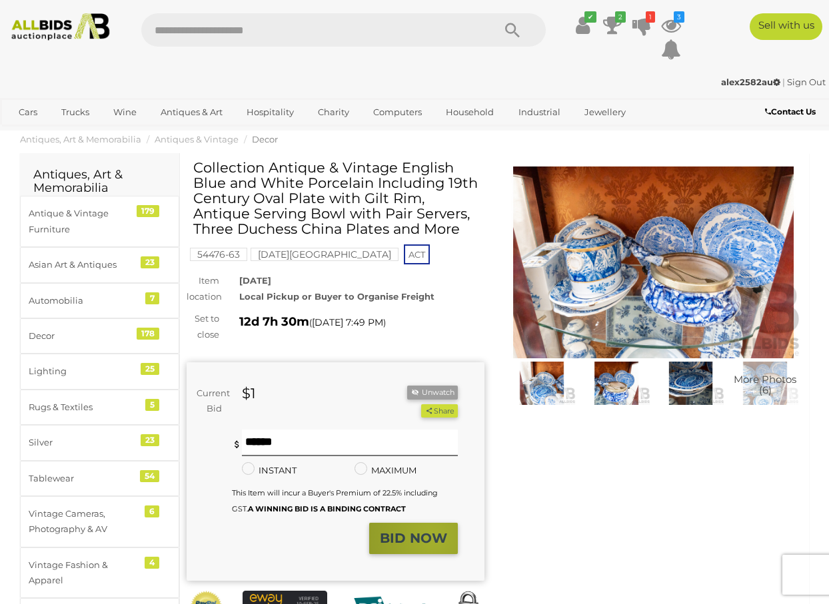
click at [434, 533] on strong "BID NOW" at bounding box center [413, 538] width 67 height 16
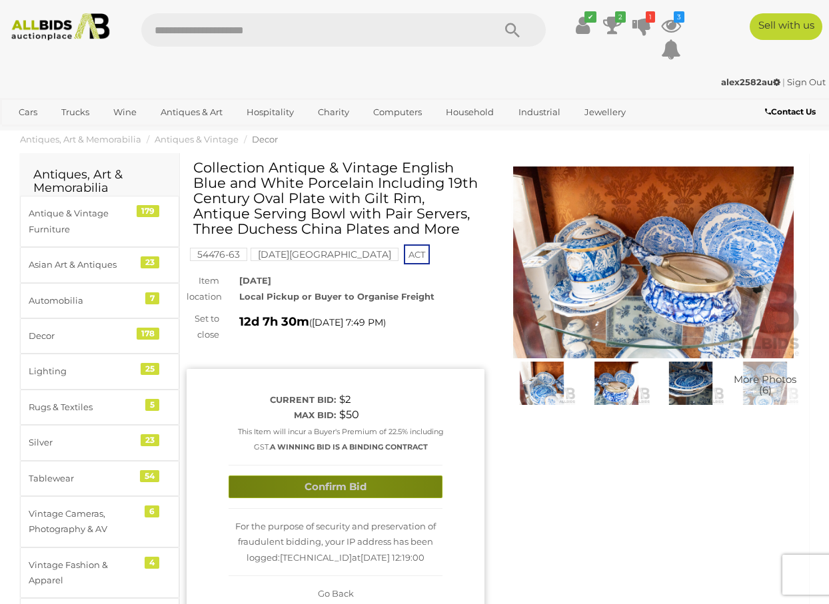
click at [360, 484] on button "Confirm Bid" at bounding box center [336, 487] width 214 height 23
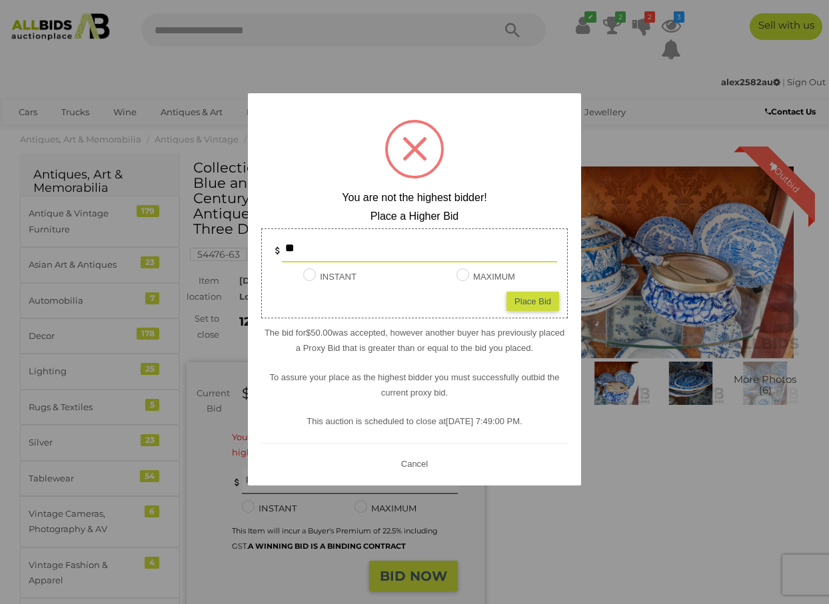
click at [191, 441] on div at bounding box center [414, 302] width 829 height 604
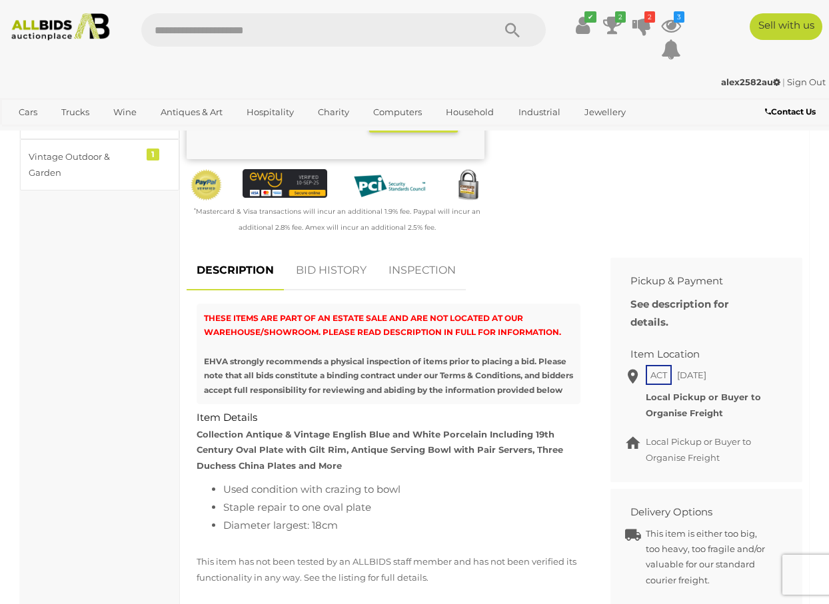
scroll to position [468, 0]
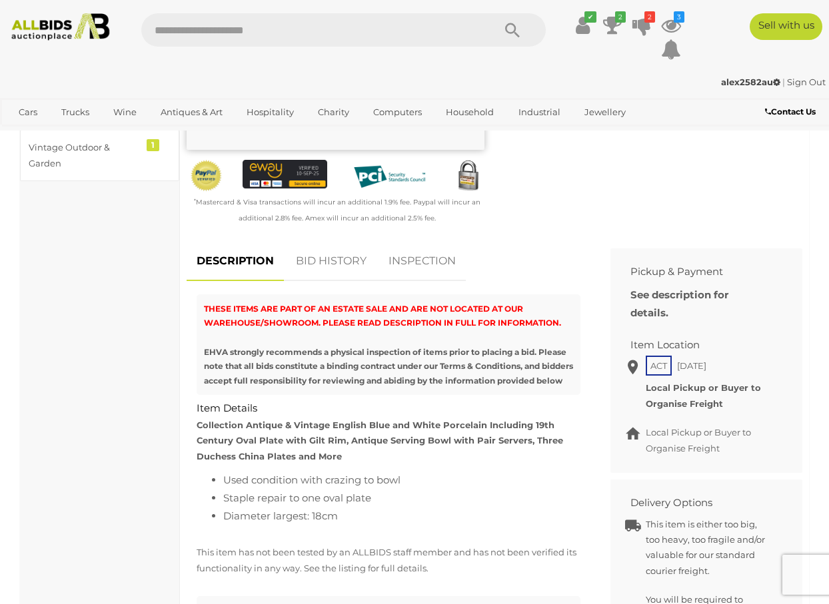
click at [328, 257] on link "BID HISTORY" at bounding box center [331, 261] width 91 height 39
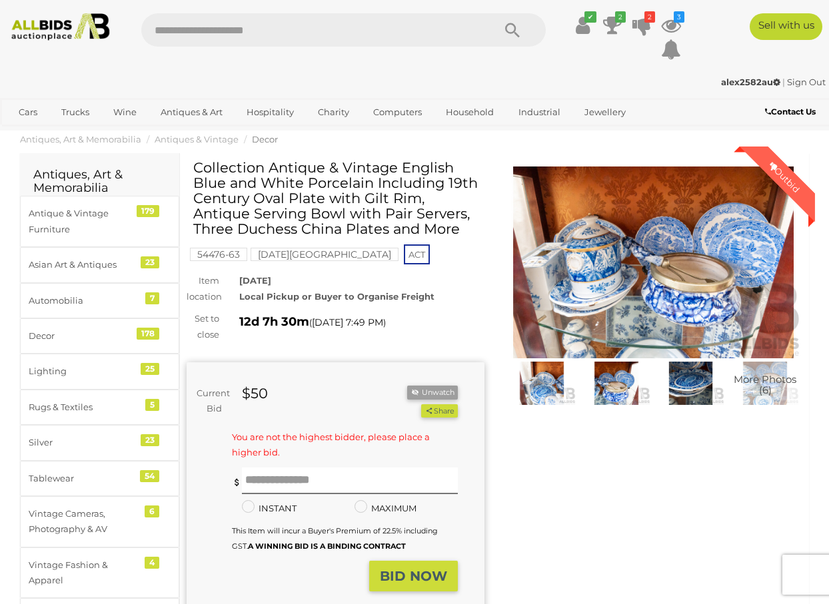
scroll to position [0, 0]
click at [420, 389] on button "Unwatch" at bounding box center [432, 393] width 51 height 14
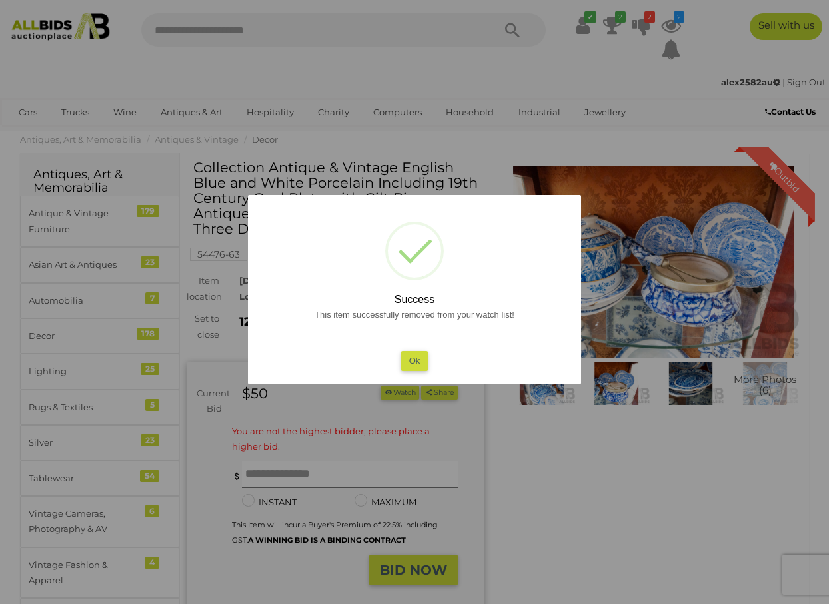
click at [550, 480] on div at bounding box center [414, 302] width 829 height 604
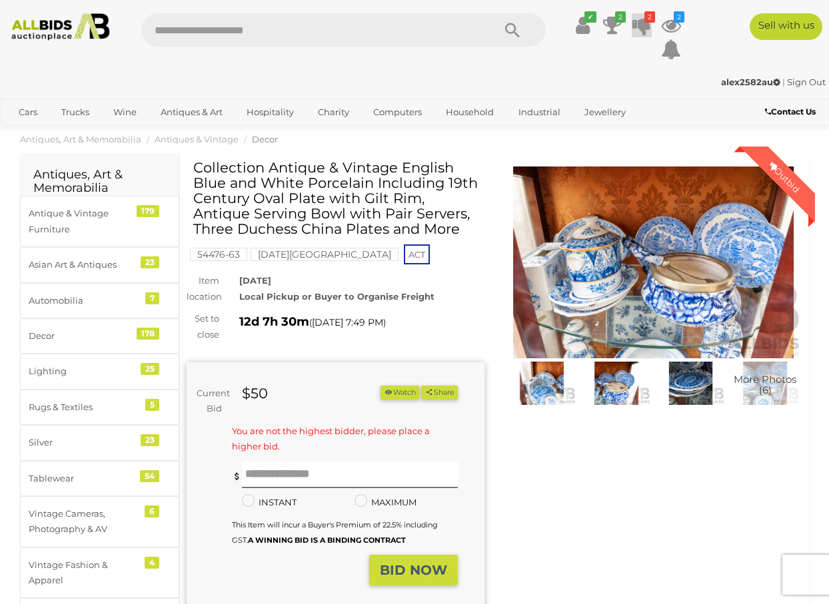
click at [638, 25] on icon at bounding box center [641, 25] width 19 height 24
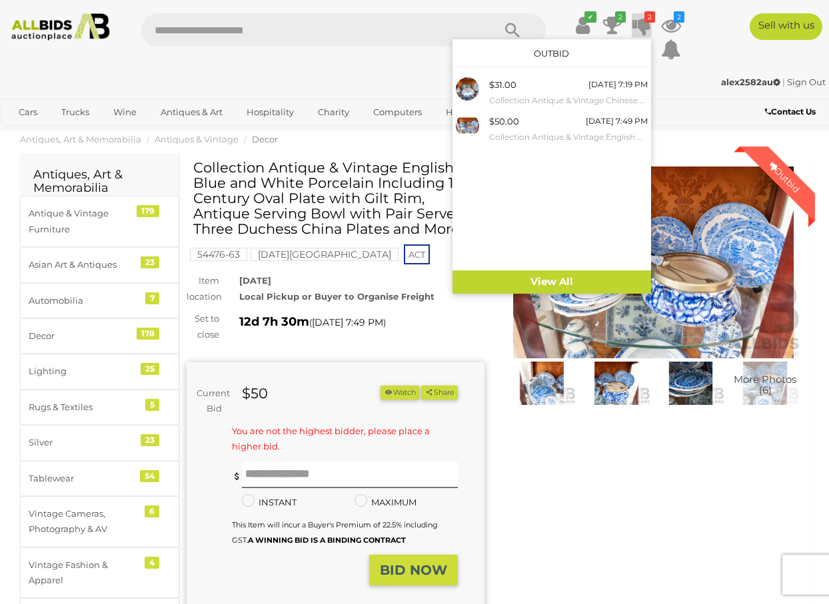
scroll to position [2, 0]
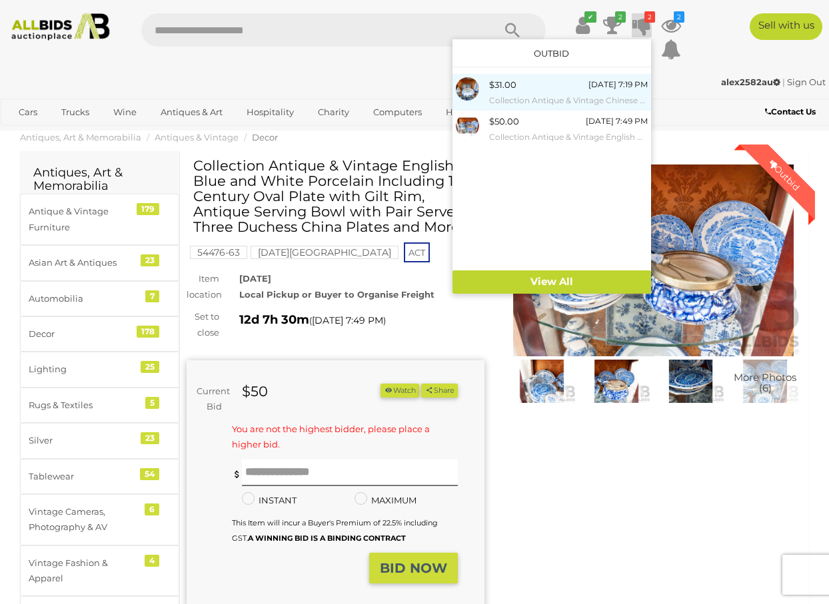
click at [504, 87] on div "$31.00" at bounding box center [502, 84] width 27 height 15
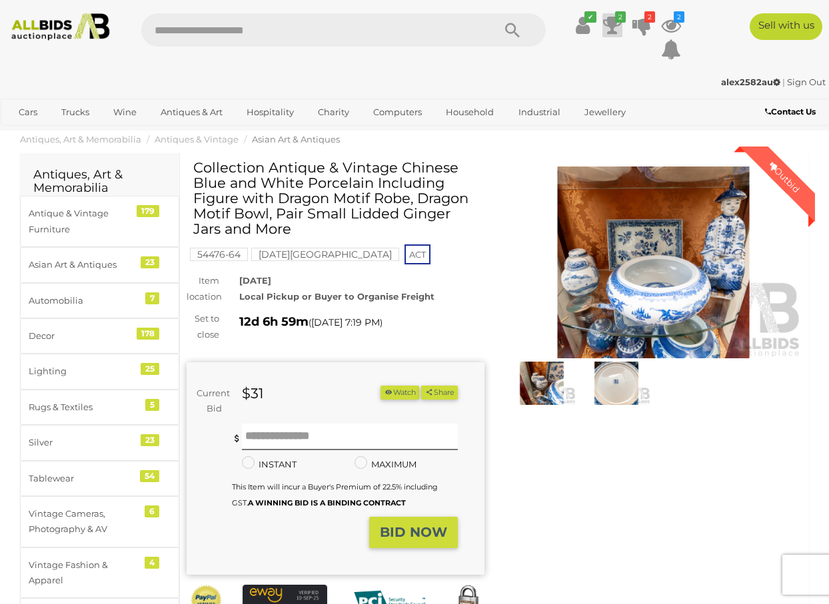
click at [613, 23] on icon at bounding box center [612, 25] width 19 height 24
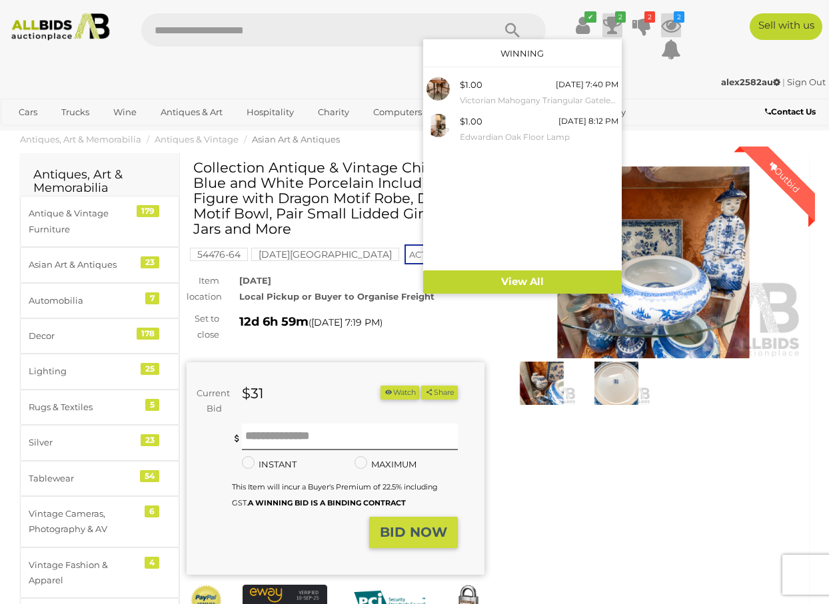
click at [668, 25] on icon at bounding box center [671, 25] width 20 height 24
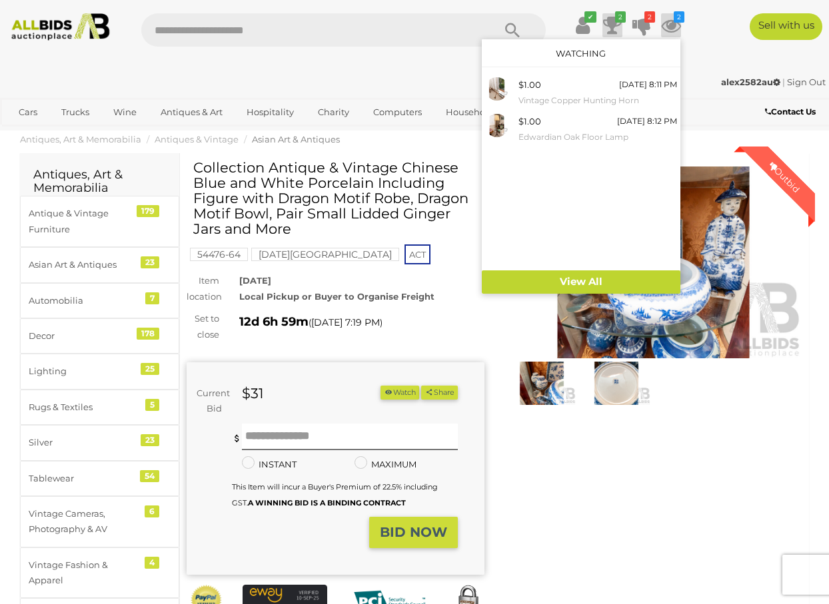
click at [613, 27] on icon at bounding box center [612, 25] width 19 height 24
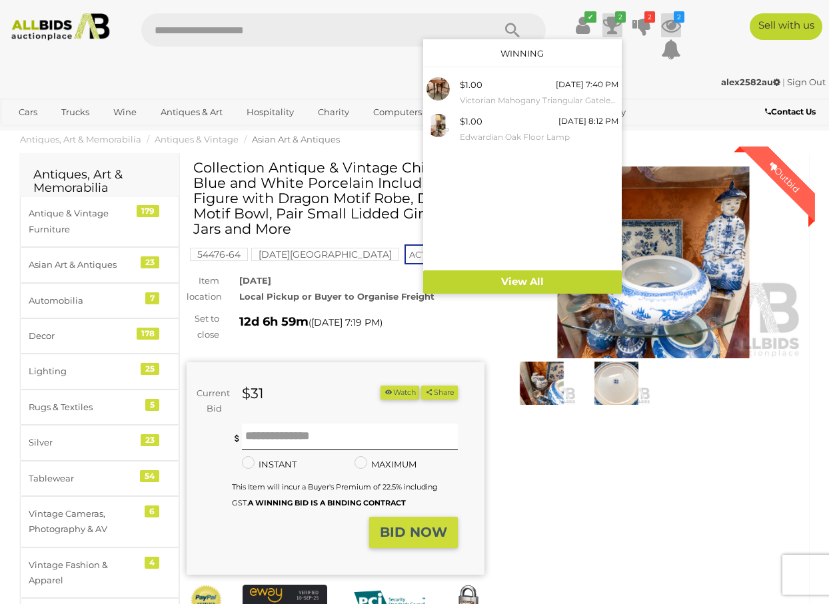
click at [666, 27] on icon at bounding box center [671, 25] width 20 height 24
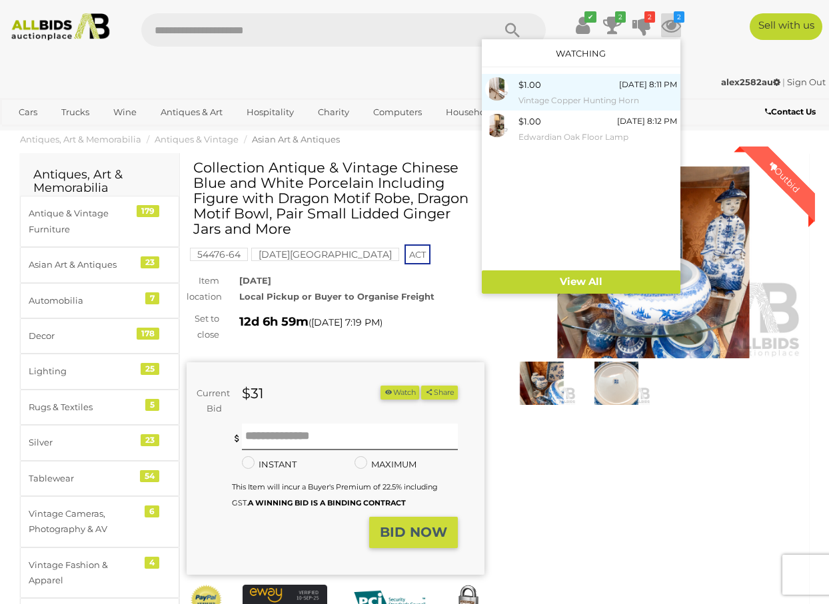
click at [539, 89] on span "$1.00" at bounding box center [529, 84] width 23 height 11
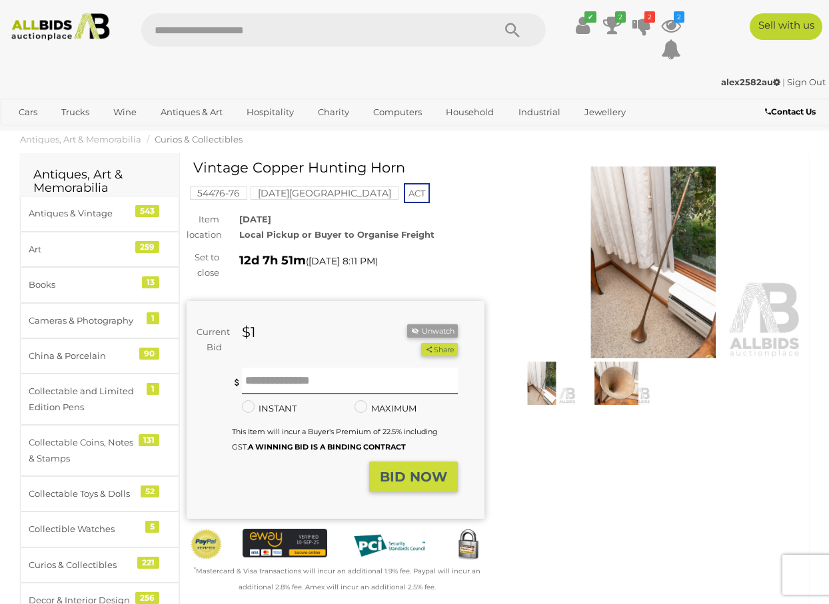
scroll to position [3, 0]
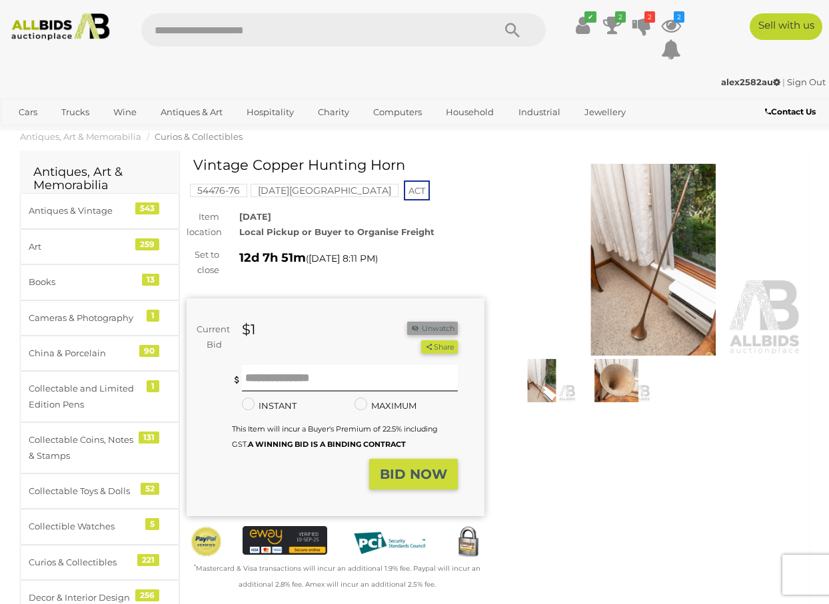
click at [410, 327] on icon "button" at bounding box center [414, 327] width 9 height 7
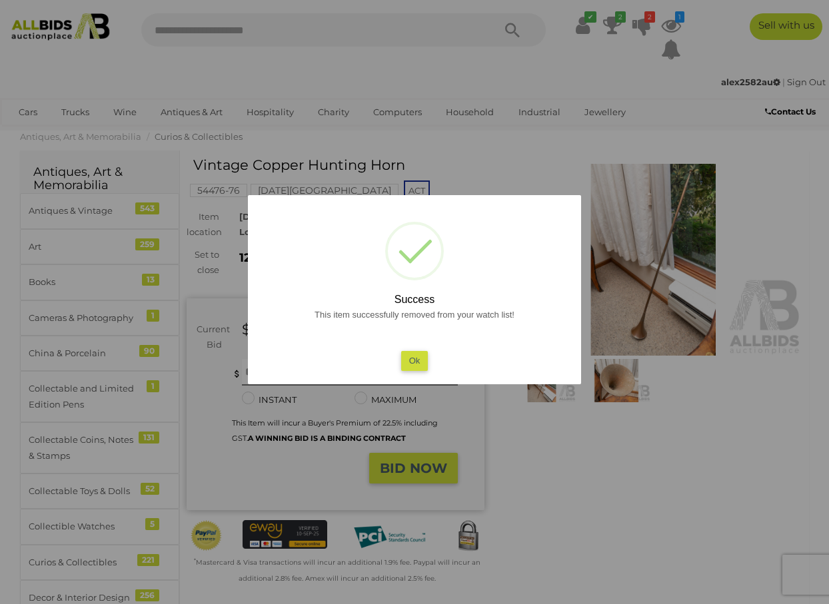
click at [504, 472] on div at bounding box center [414, 302] width 829 height 604
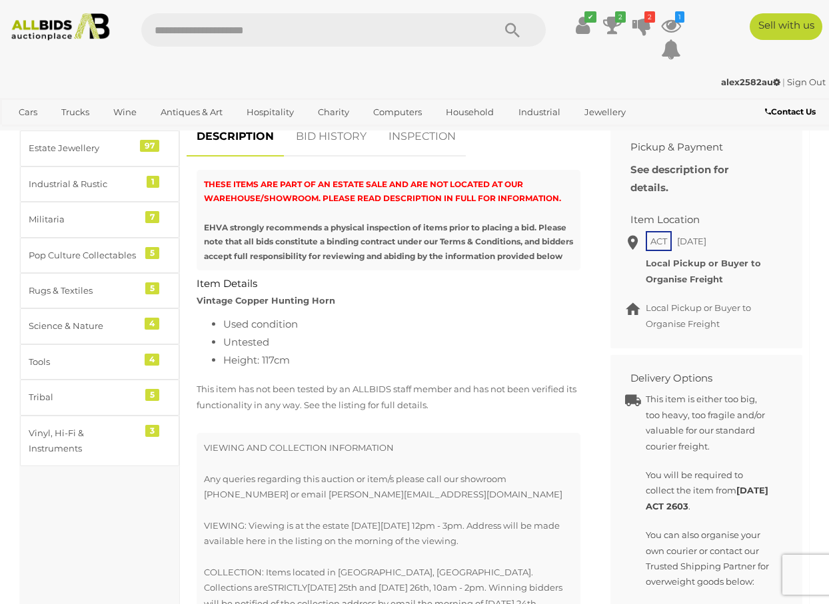
scroll to position [489, 0]
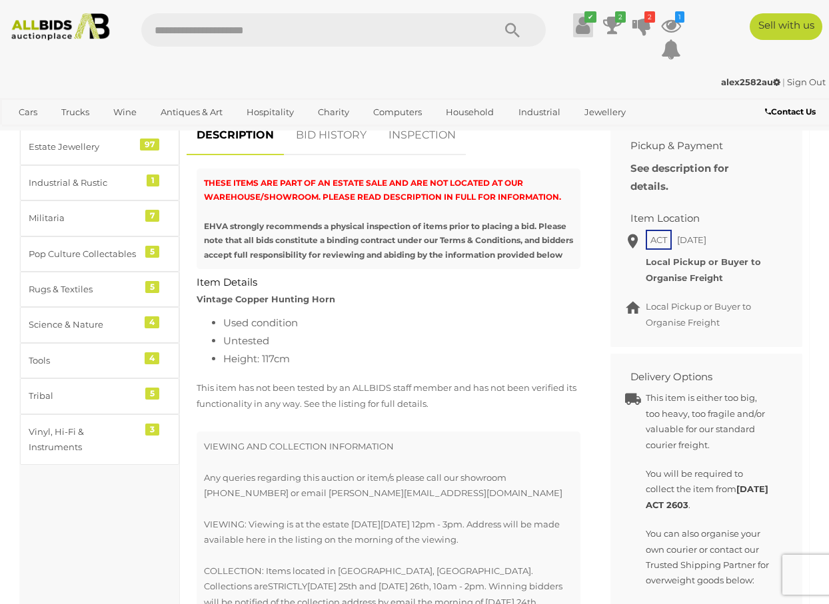
click at [581, 24] on icon at bounding box center [583, 25] width 14 height 24
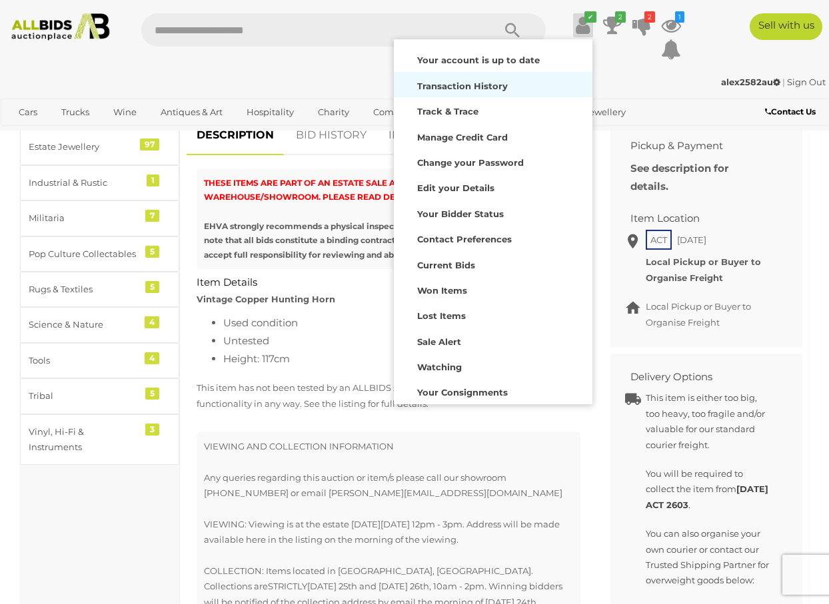
click at [430, 84] on strong "Transaction History" at bounding box center [462, 86] width 91 height 11
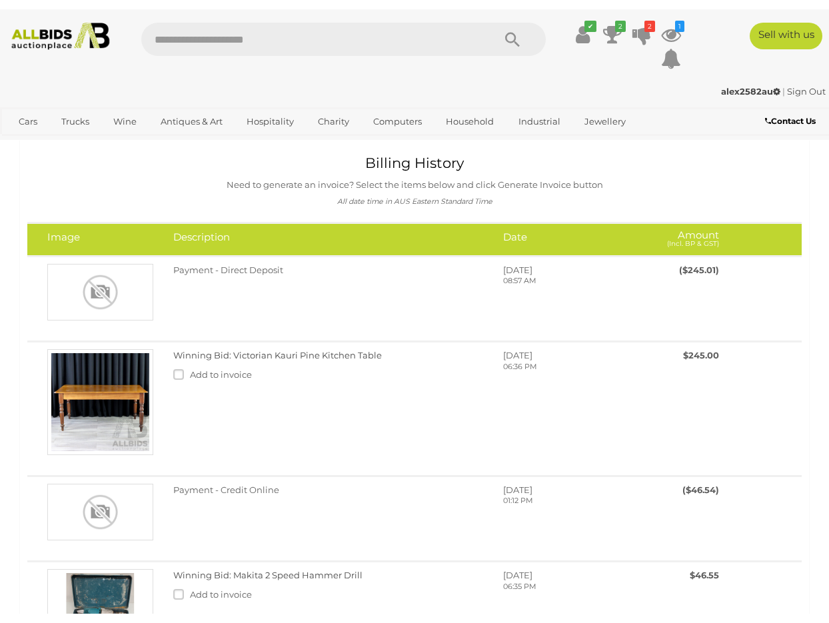
scroll to position [1, 0]
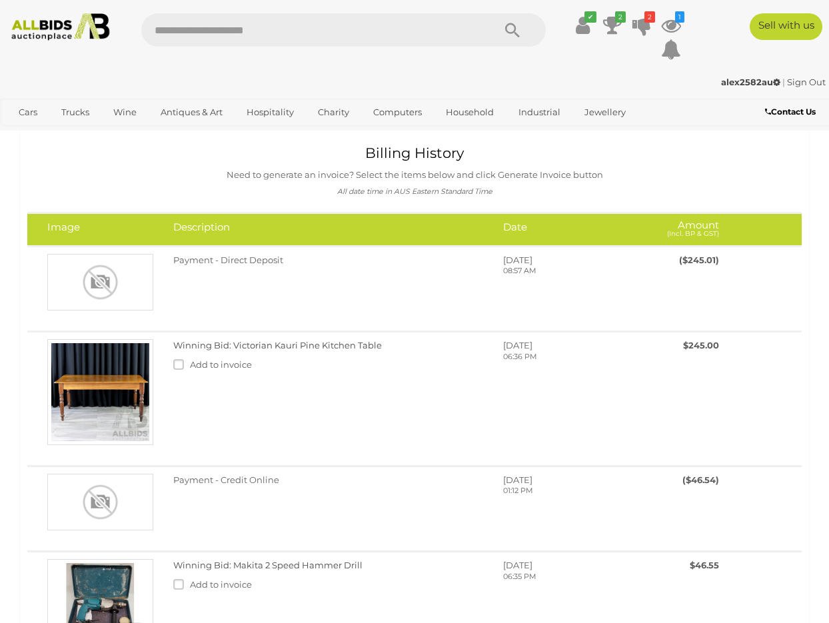
click at [61, 24] on img at bounding box center [60, 26] width 109 height 27
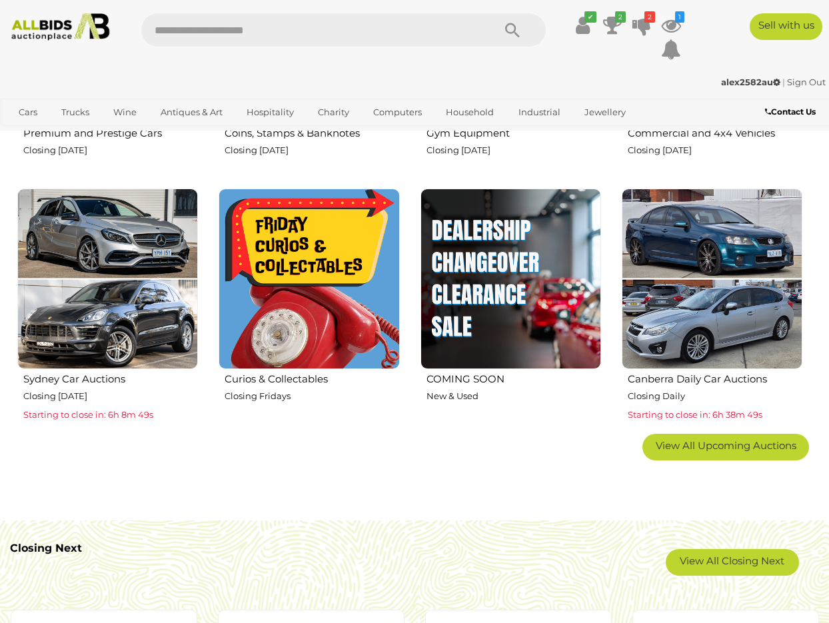
scroll to position [620, 0]
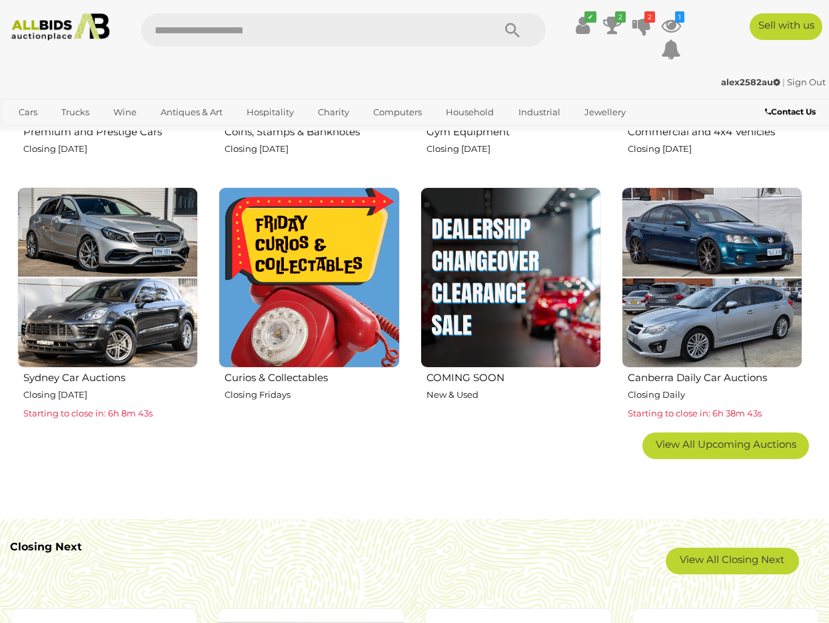
click at [295, 245] on img at bounding box center [309, 277] width 181 height 181
